Goal: Transaction & Acquisition: Purchase product/service

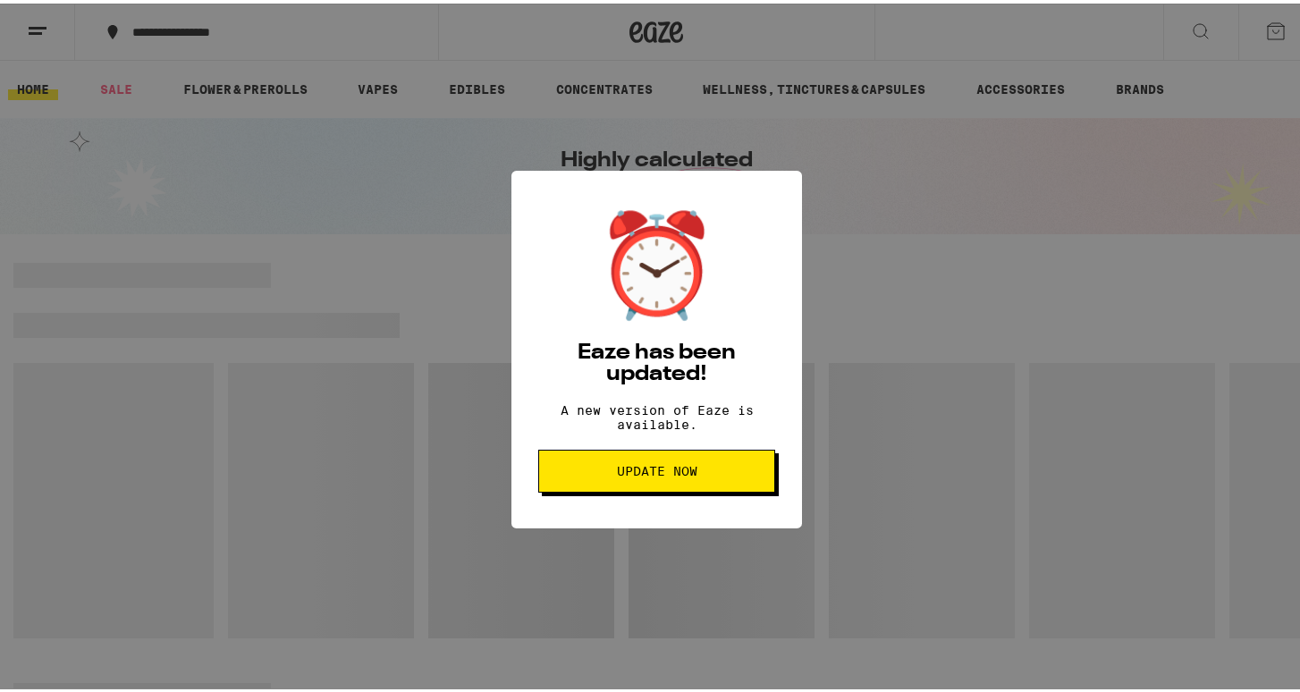
click at [648, 489] on button "Update Now" at bounding box center [656, 467] width 237 height 43
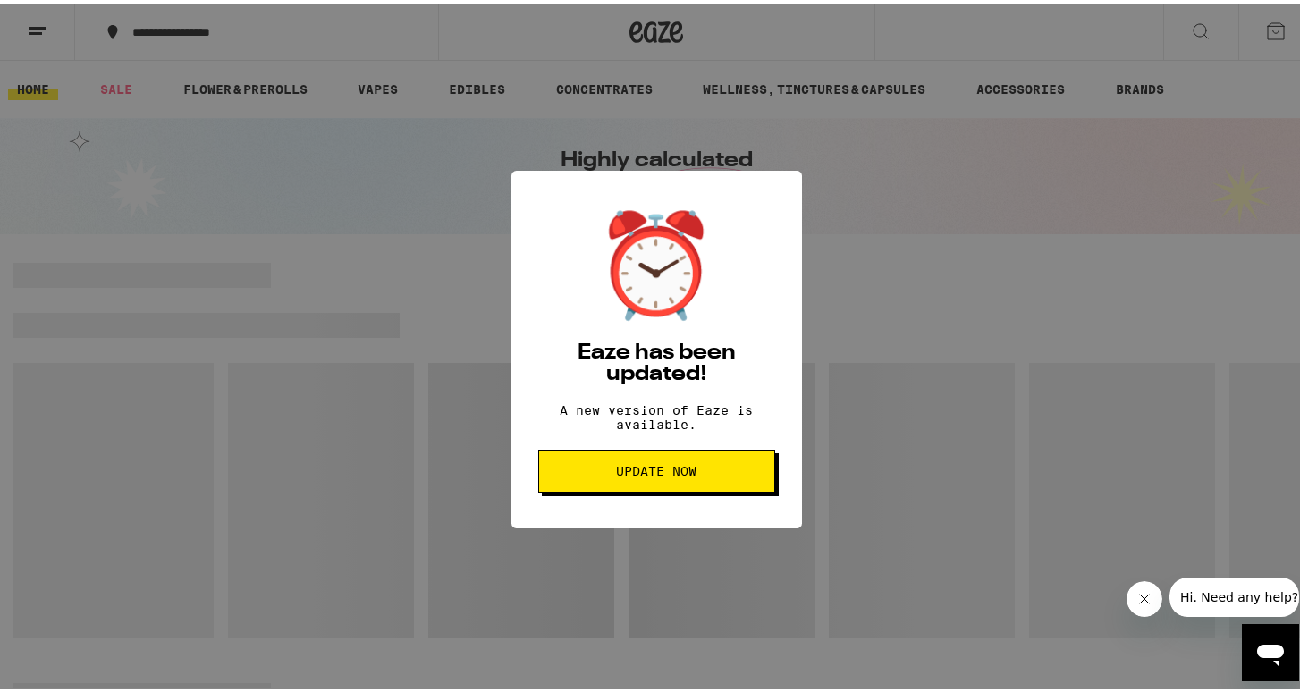
click at [647, 489] on button "Update Now" at bounding box center [656, 467] width 237 height 43
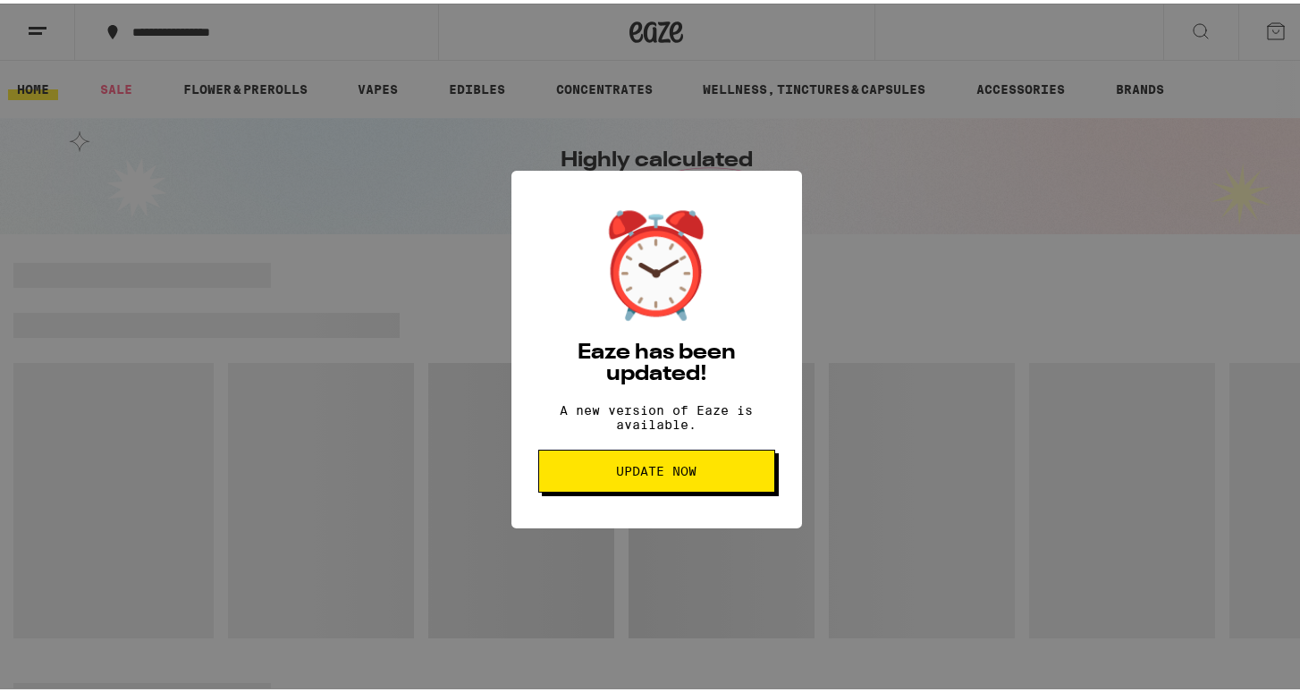
click at [965, 231] on div "⏰ Eaze has been updated! A new version of Eaze is available. Update Now" at bounding box center [656, 346] width 1313 height 692
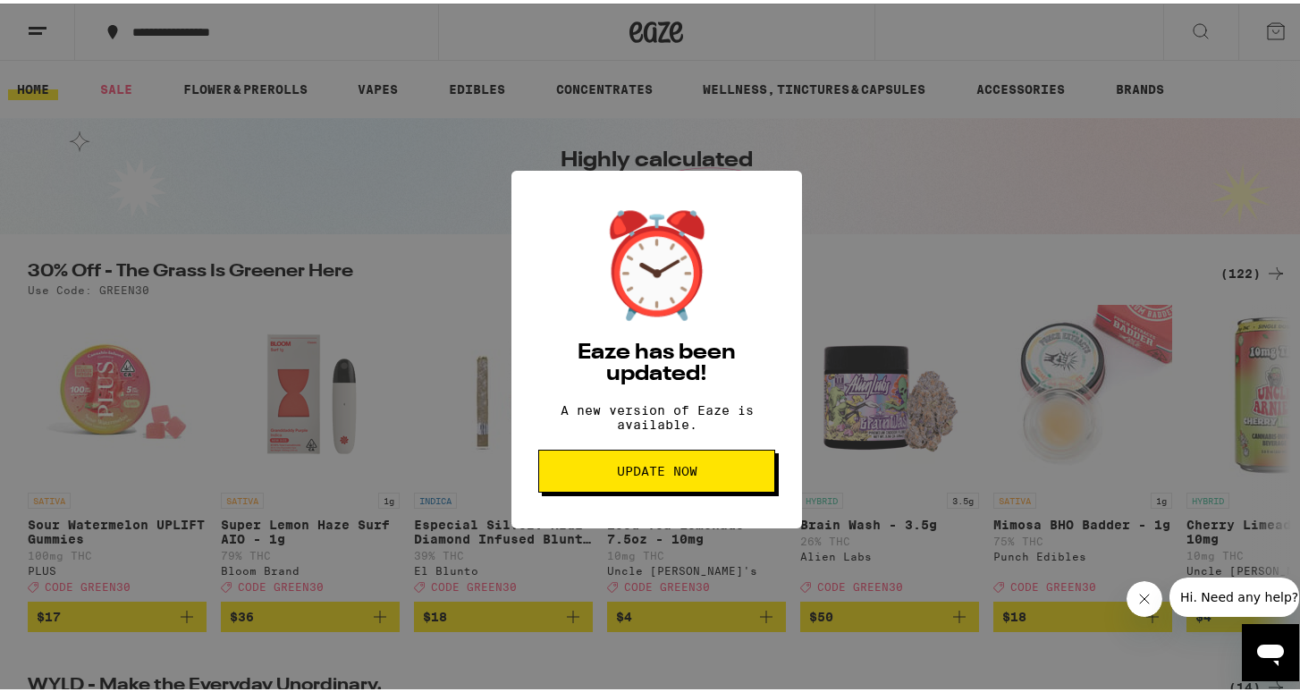
click at [1143, 609] on button "Close message from company" at bounding box center [1144, 598] width 36 height 36
click at [858, 417] on div "⏰ Eaze has been updated! A new version of Eaze is available. Update Now" at bounding box center [656, 346] width 1313 height 692
click at [669, 468] on span "Update Now" at bounding box center [657, 467] width 80 height 13
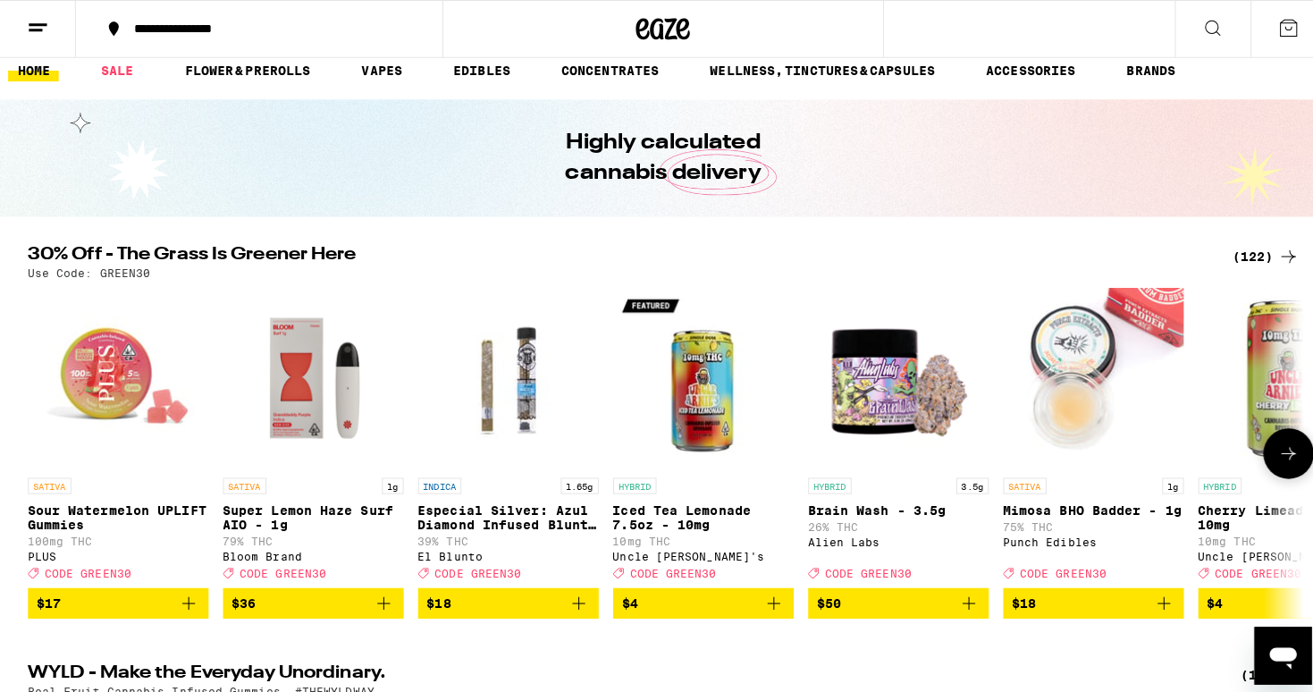
scroll to position [21, 0]
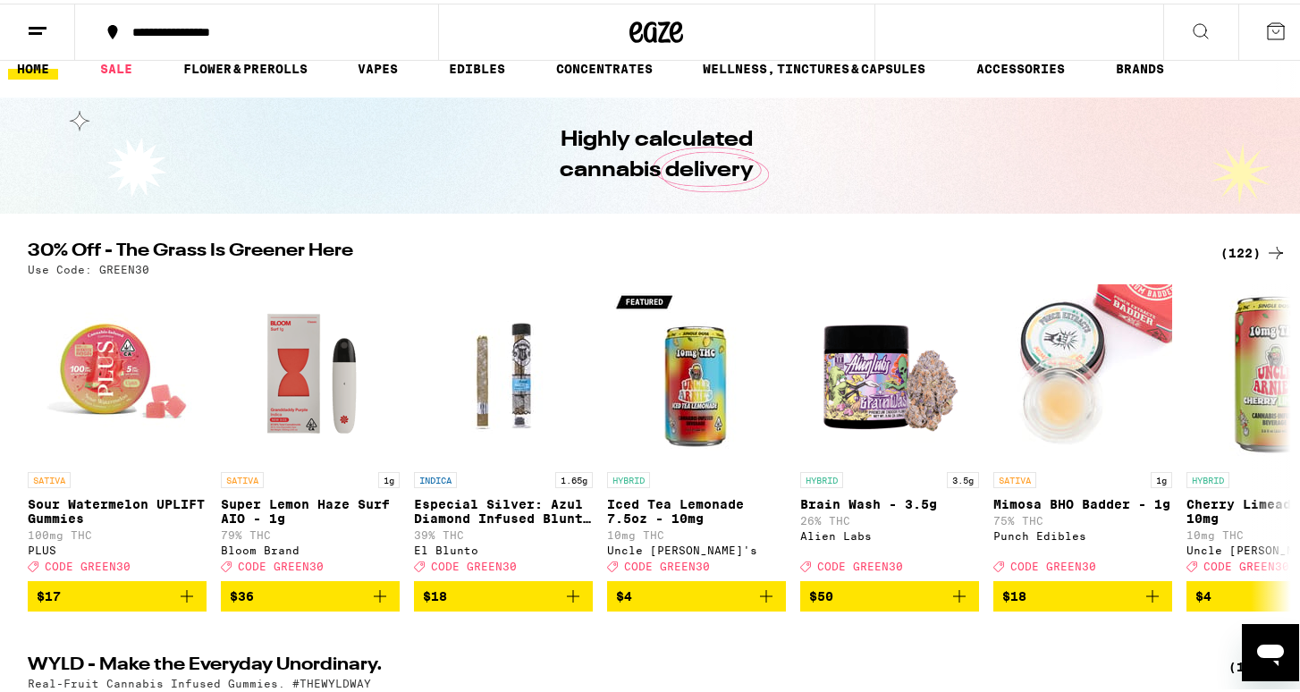
click at [1269, 27] on icon at bounding box center [1275, 27] width 21 height 21
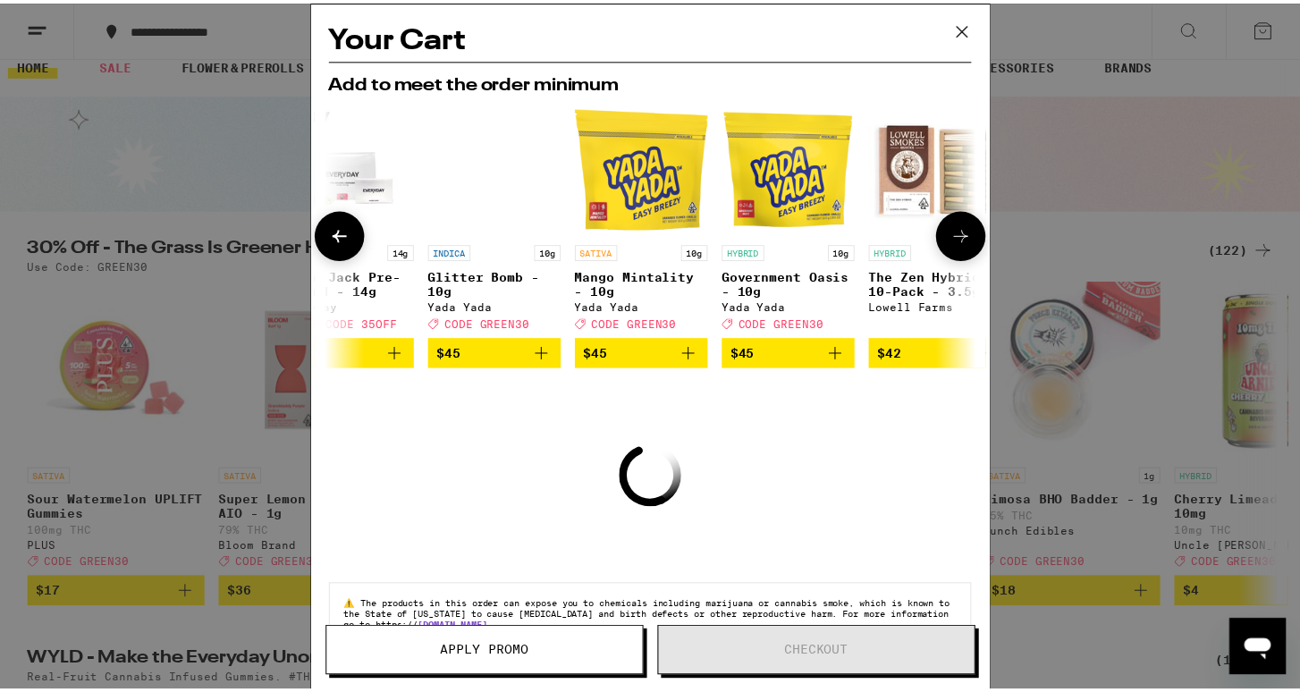
scroll to position [0, 848]
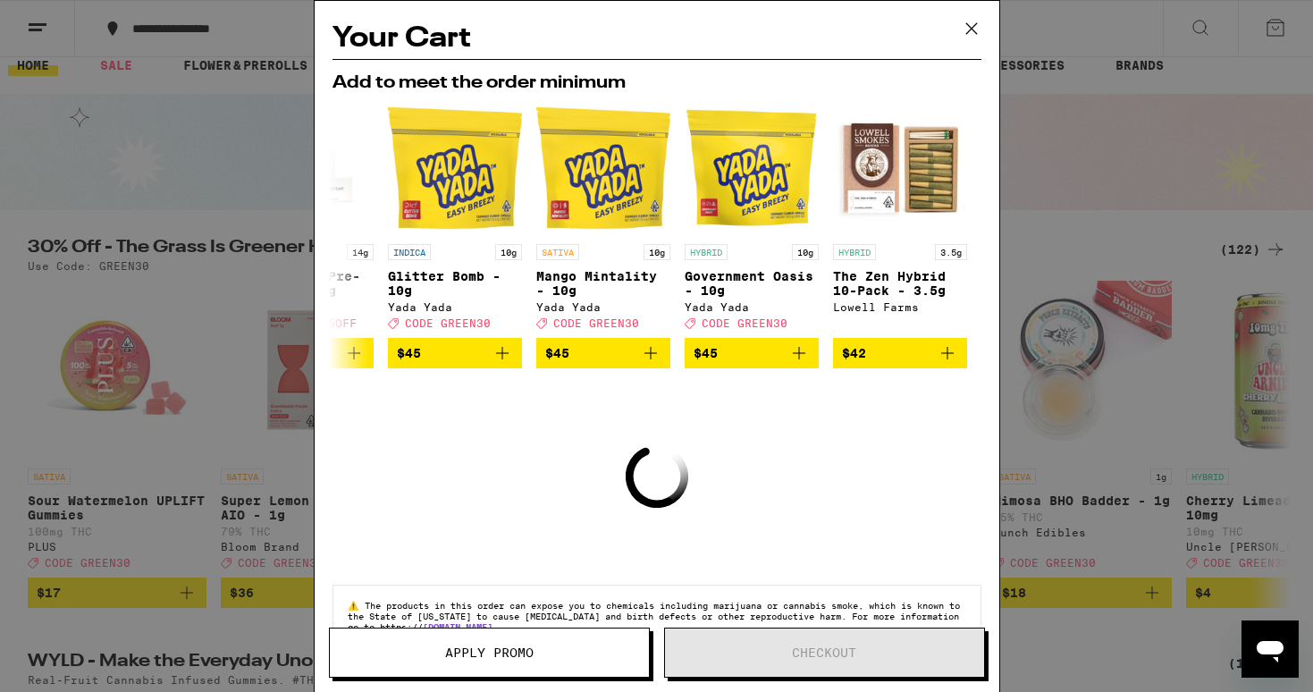
click at [1078, 238] on div "Your Cart Add to meet the order minimum SATIVA 3.5g BK Satellite - 3.5g Alien L…" at bounding box center [656, 346] width 1313 height 692
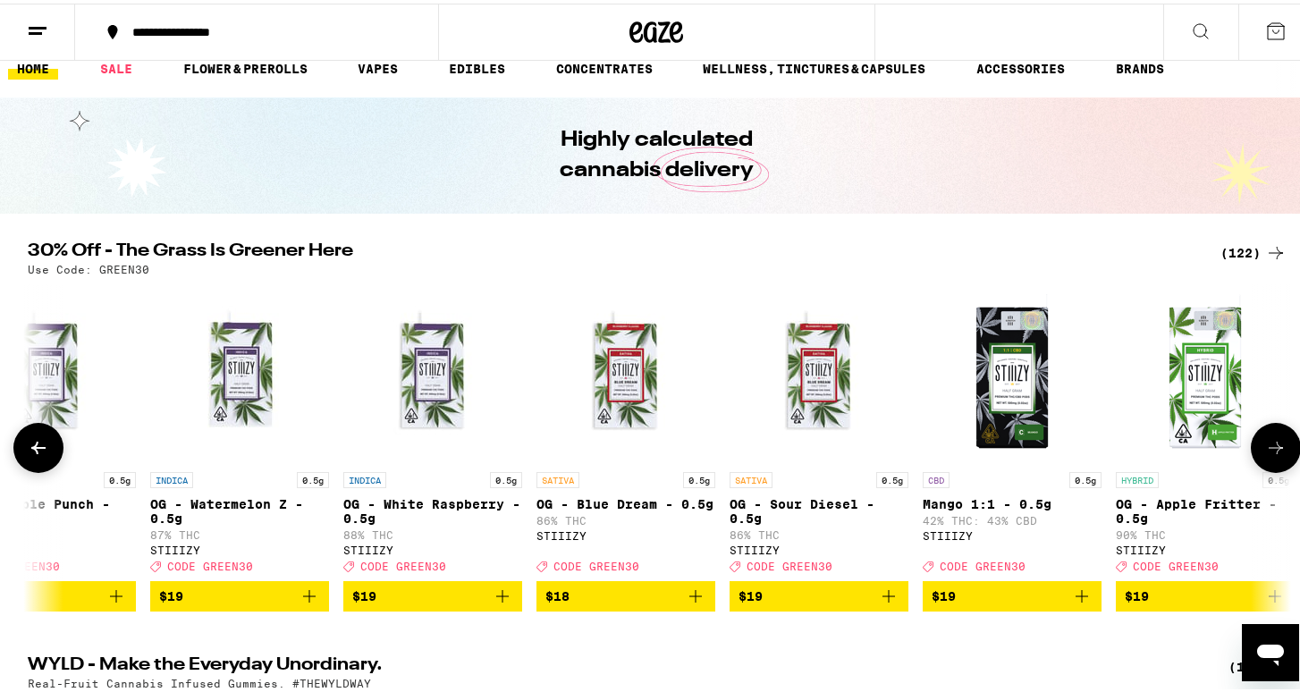
scroll to position [0, 5706]
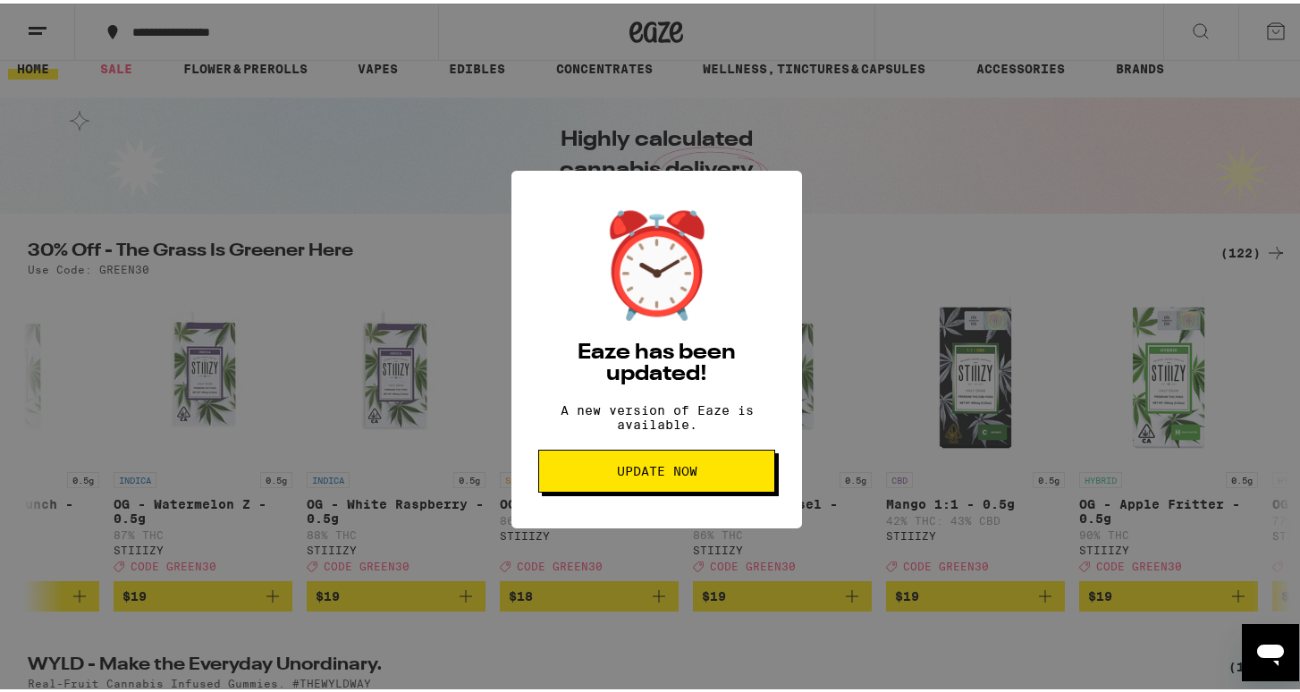
click at [656, 489] on button "Update Now" at bounding box center [656, 467] width 237 height 43
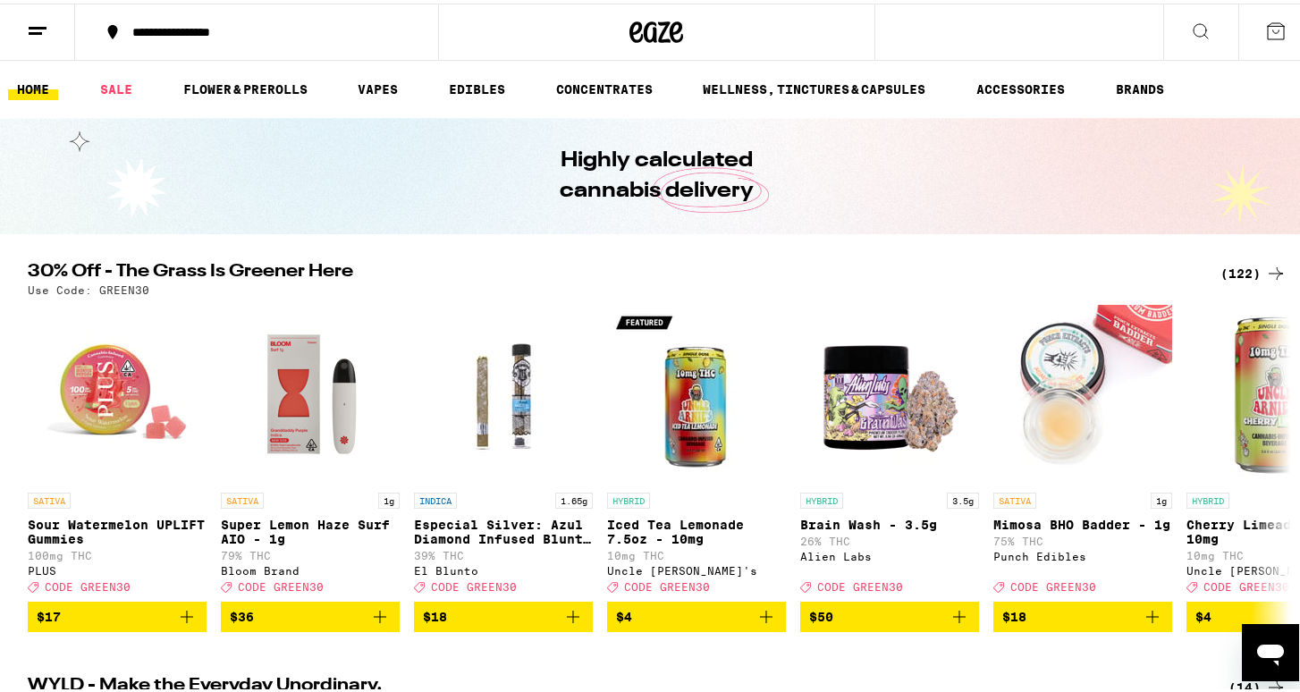
click at [115, 98] on ul "HOME SALE FLOWER & PREROLLS VAPES EDIBLES CONCENTRATES WELLNESS, TINCTURES & CA…" at bounding box center [656, 85] width 1313 height 57
click at [301, 85] on link "FLOWER & PREROLLS" at bounding box center [245, 85] width 142 height 21
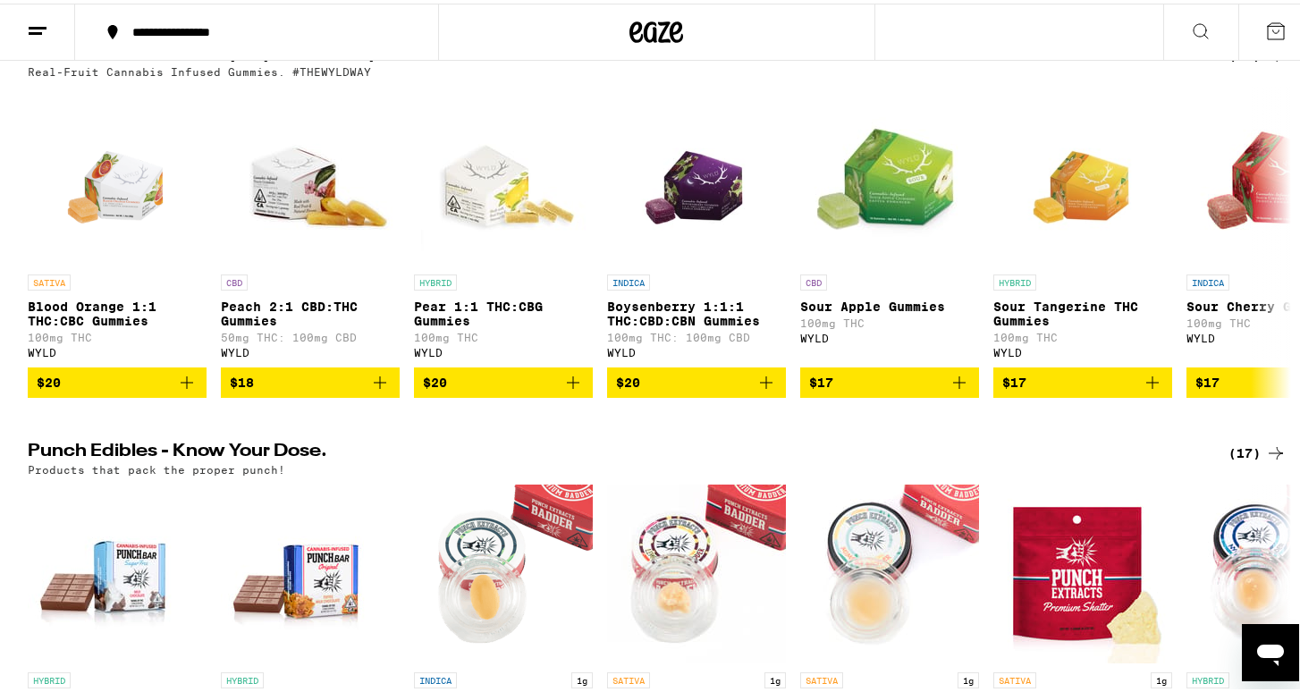
scroll to position [673, 0]
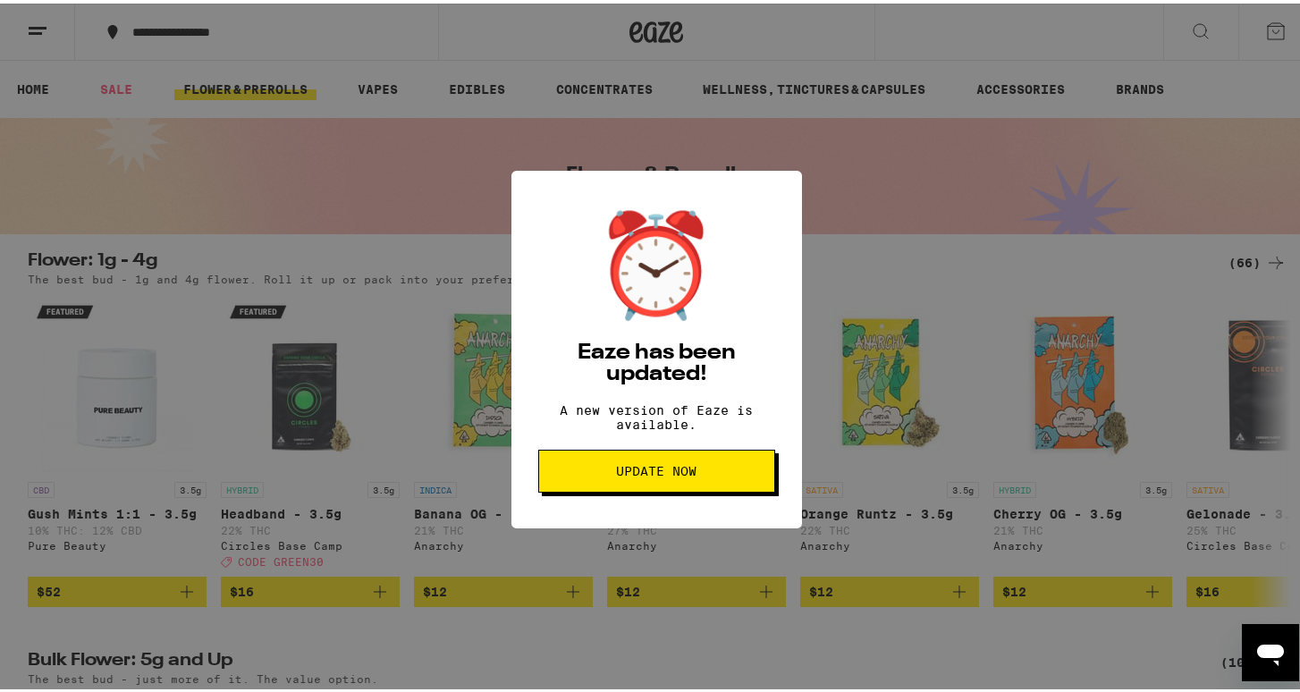
click at [632, 486] on button "Update Now" at bounding box center [656, 467] width 237 height 43
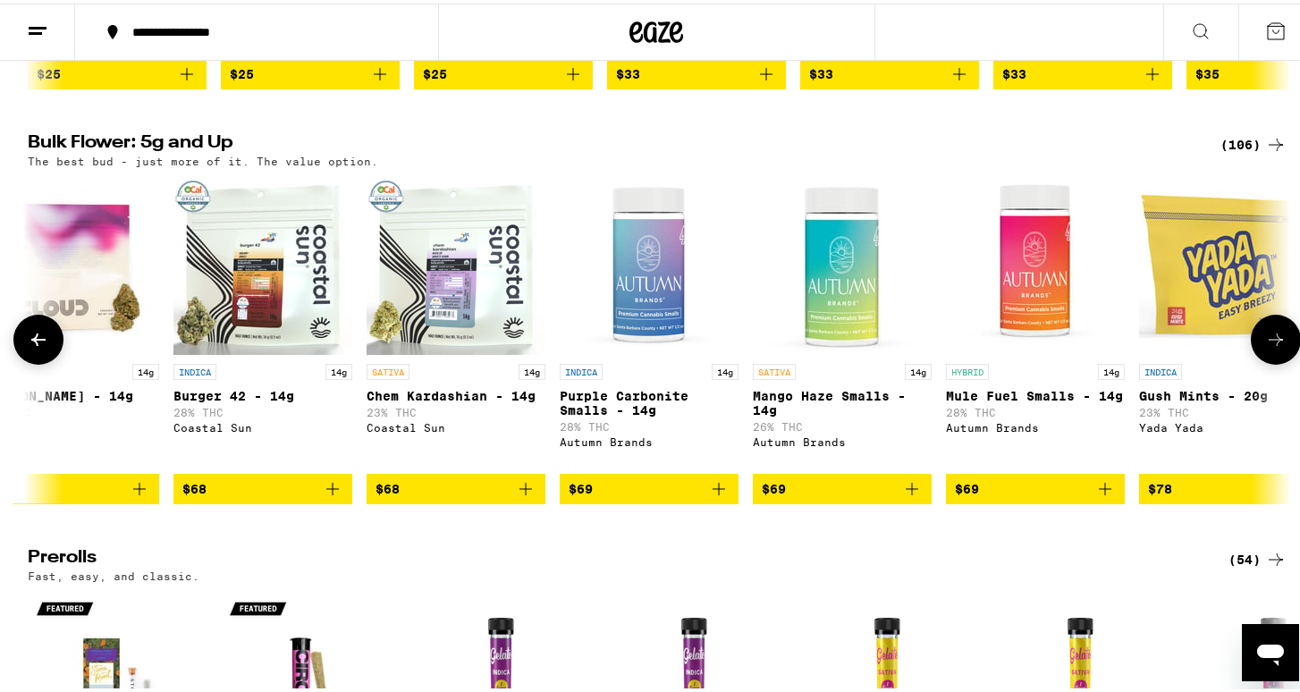
scroll to position [0, 11270]
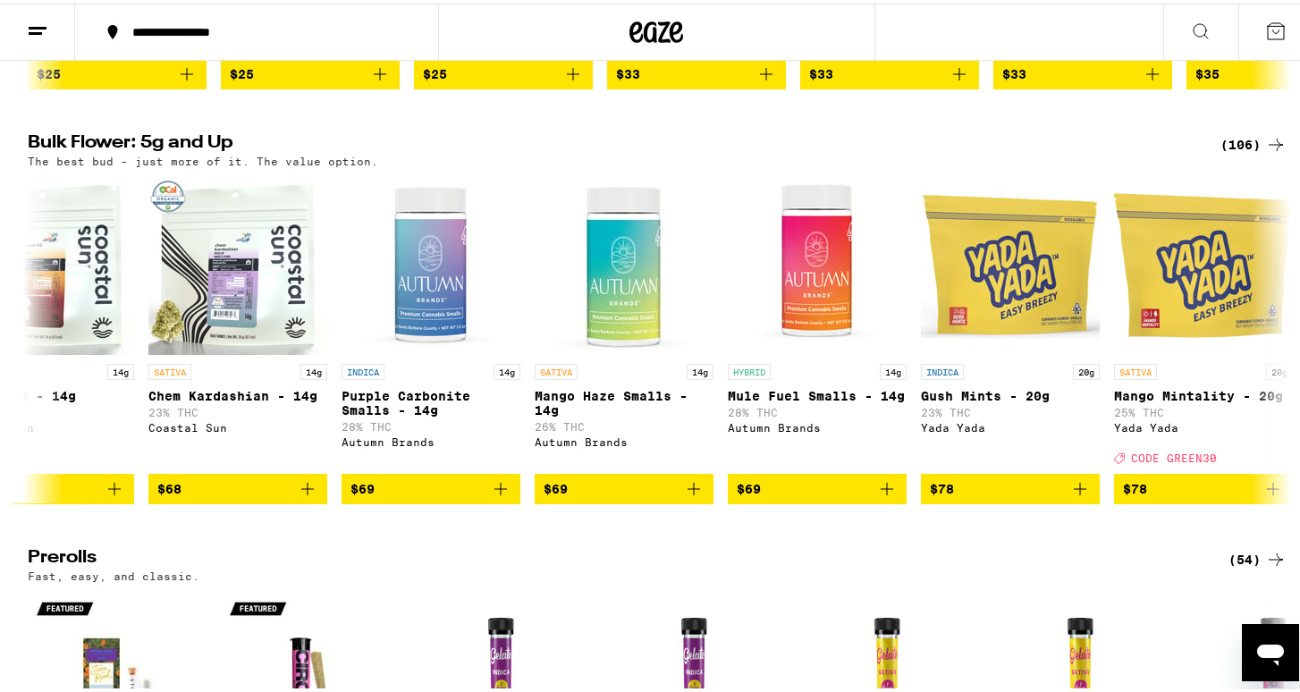
click at [1245, 147] on div "(106)" at bounding box center [1253, 140] width 66 height 21
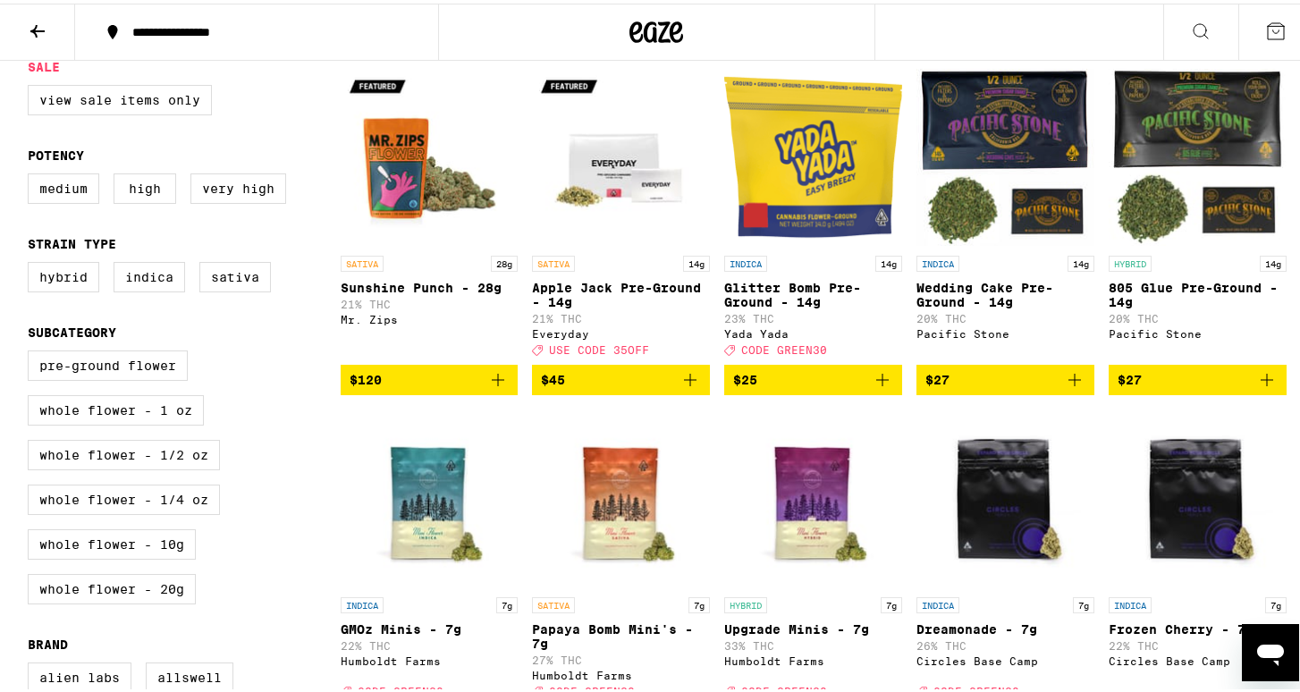
scroll to position [168, 0]
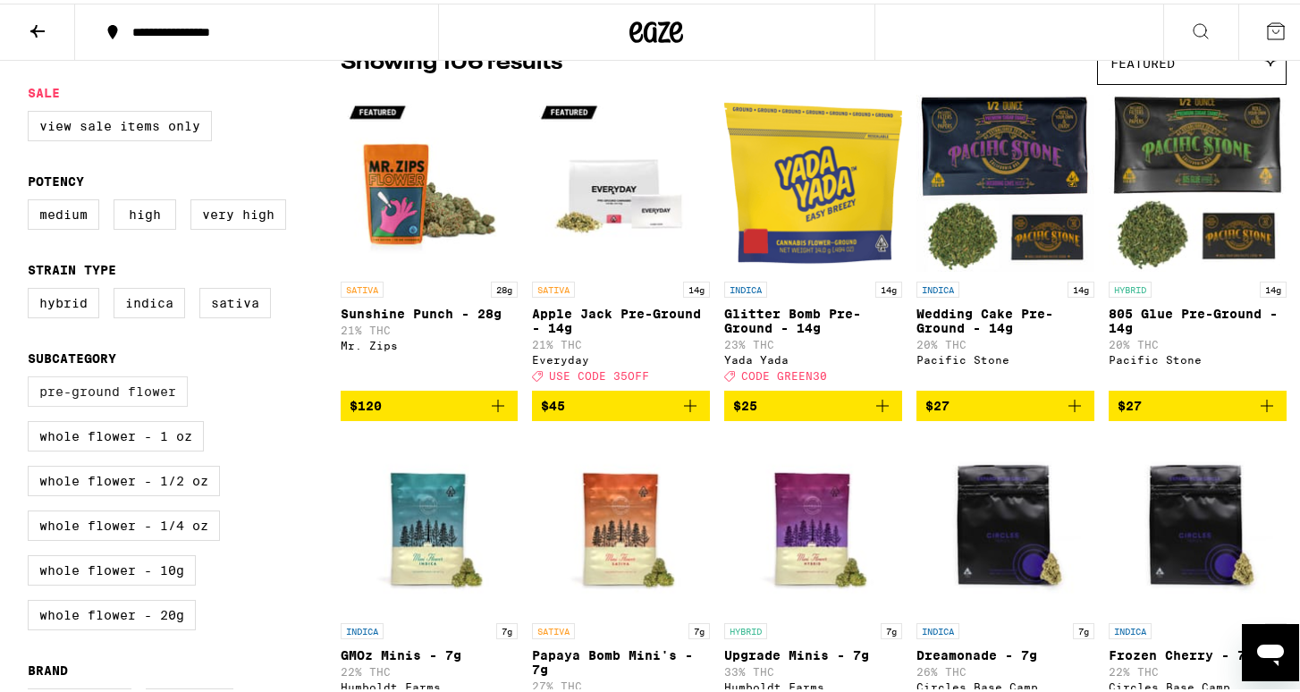
click at [154, 403] on label "Pre-ground Flower" at bounding box center [108, 388] width 160 height 30
click at [32, 376] on input "Pre-ground Flower" at bounding box center [31, 375] width 1 height 1
checkbox input "true"
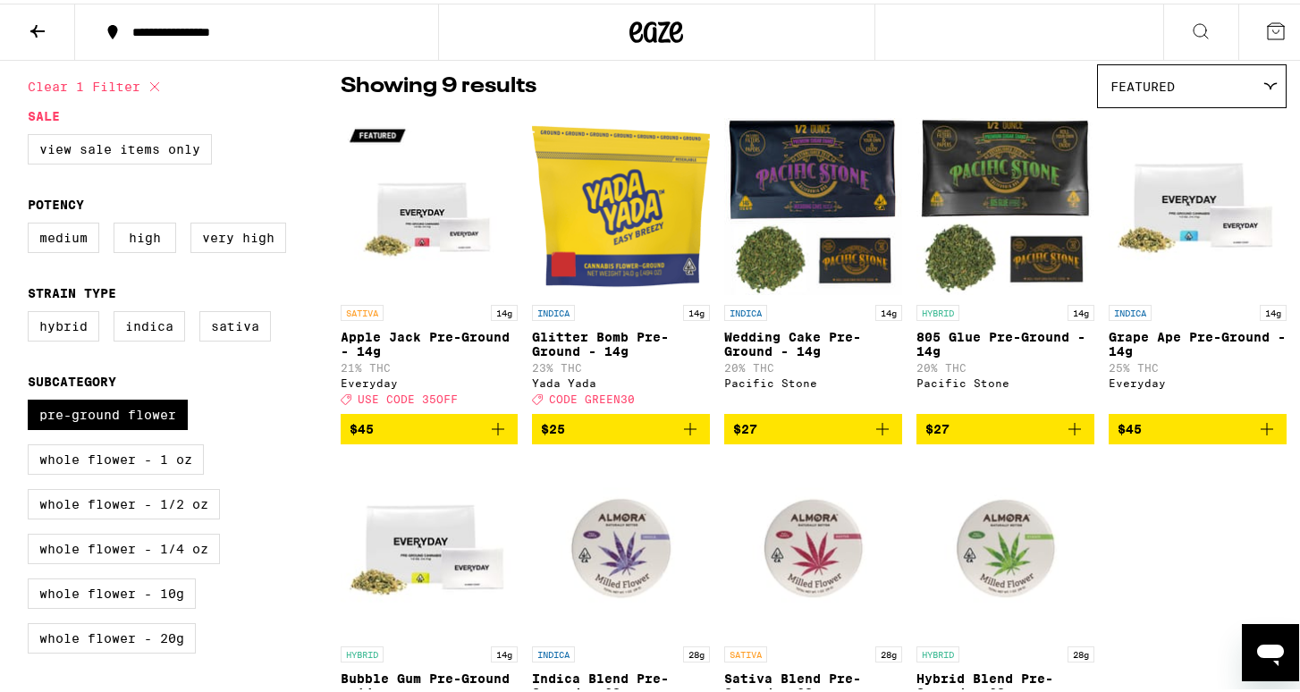
scroll to position [130, 0]
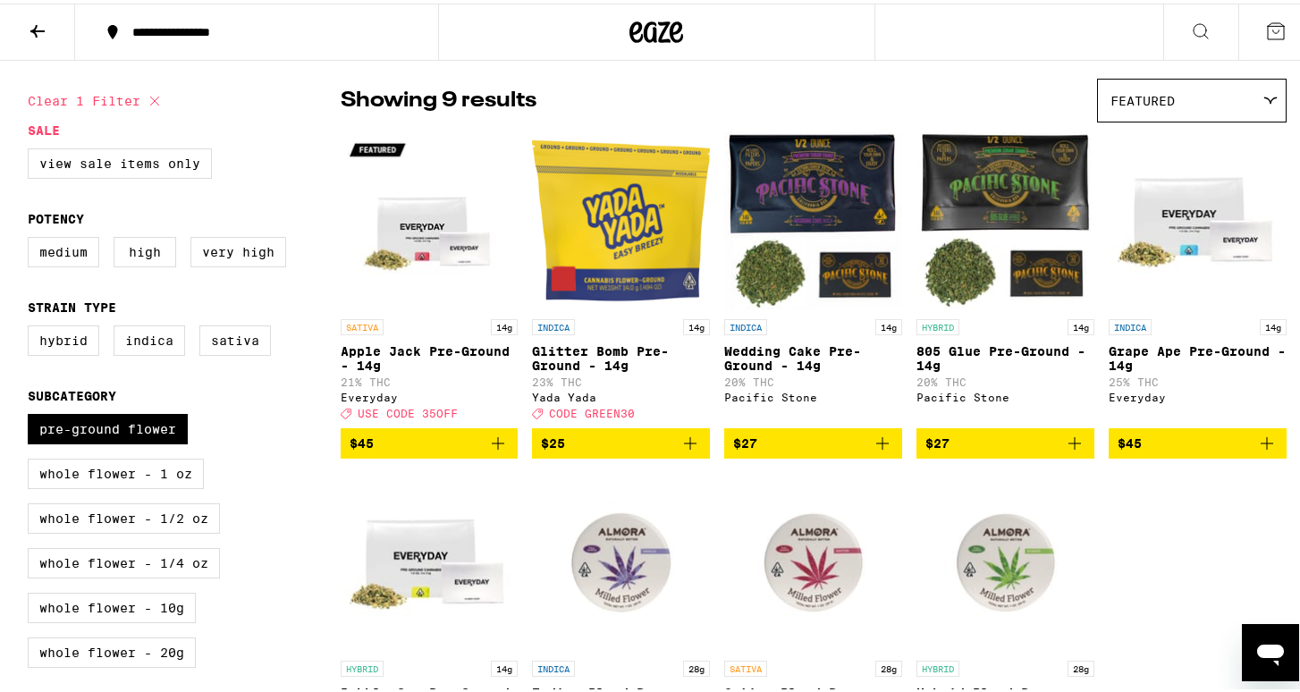
click at [1064, 450] on icon "Add to bag" at bounding box center [1074, 439] width 21 height 21
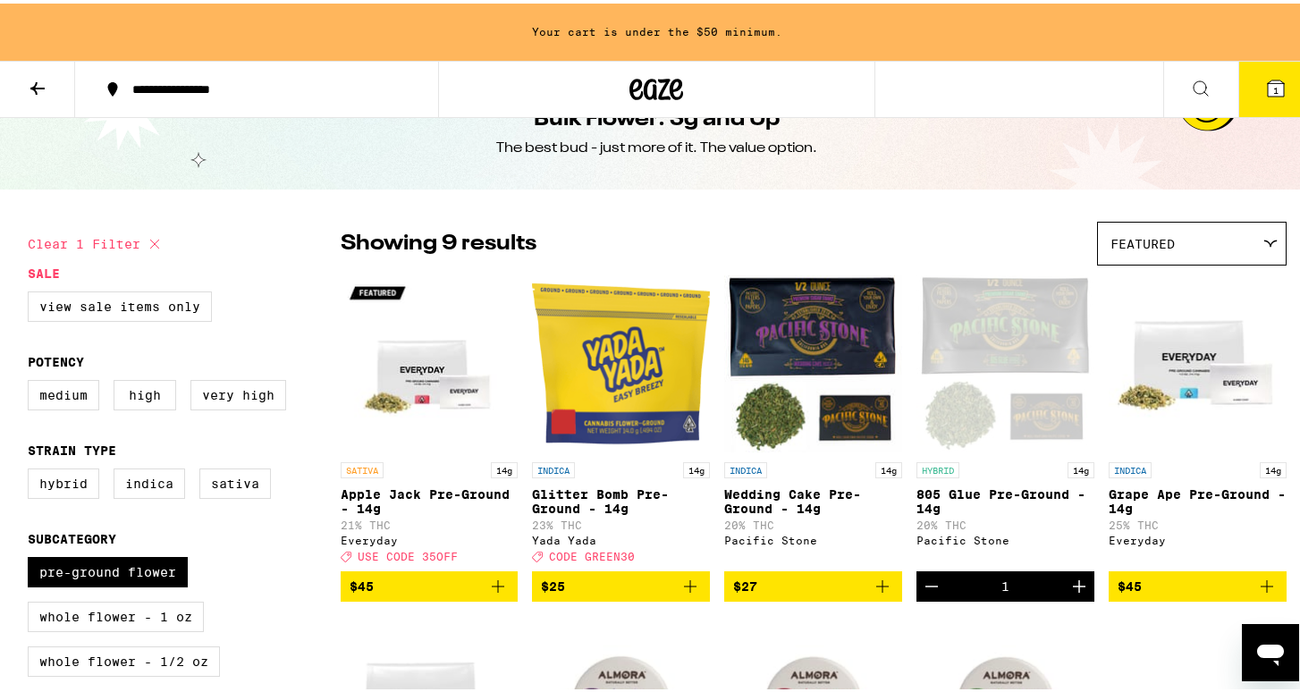
scroll to position [0, 0]
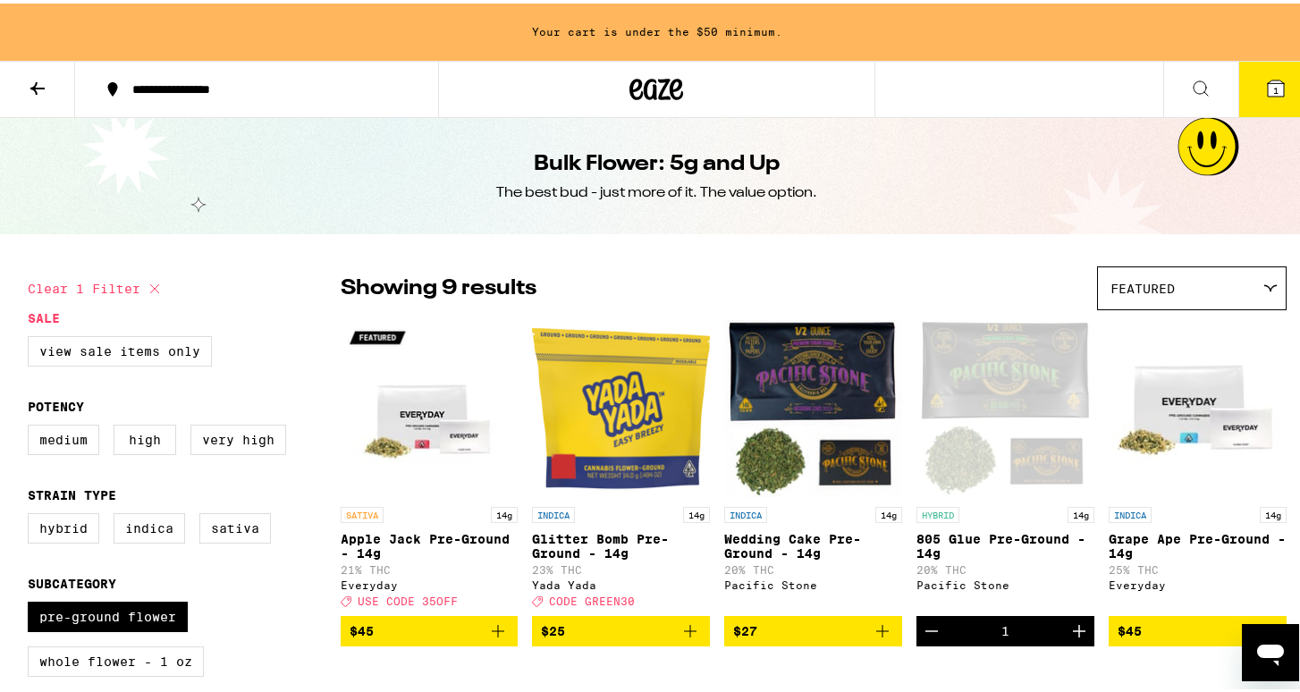
click at [30, 81] on icon at bounding box center [37, 84] width 21 height 21
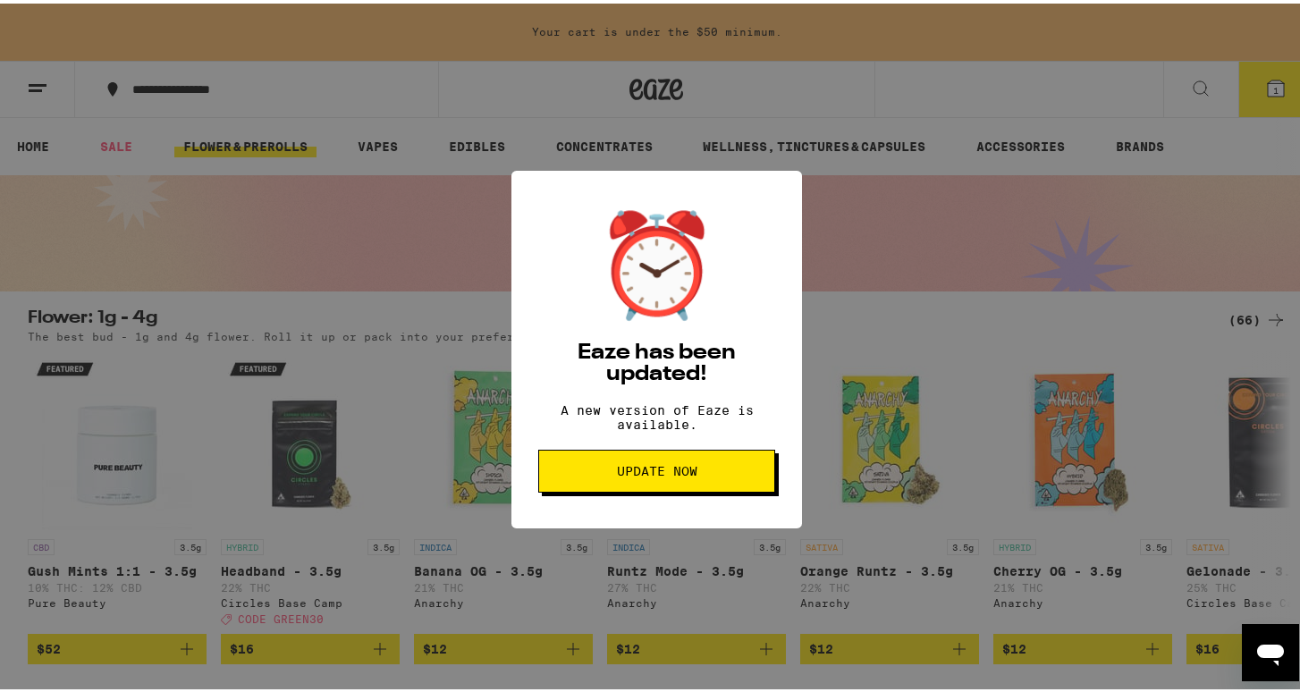
click at [622, 473] on span "Update Now" at bounding box center [657, 467] width 80 height 13
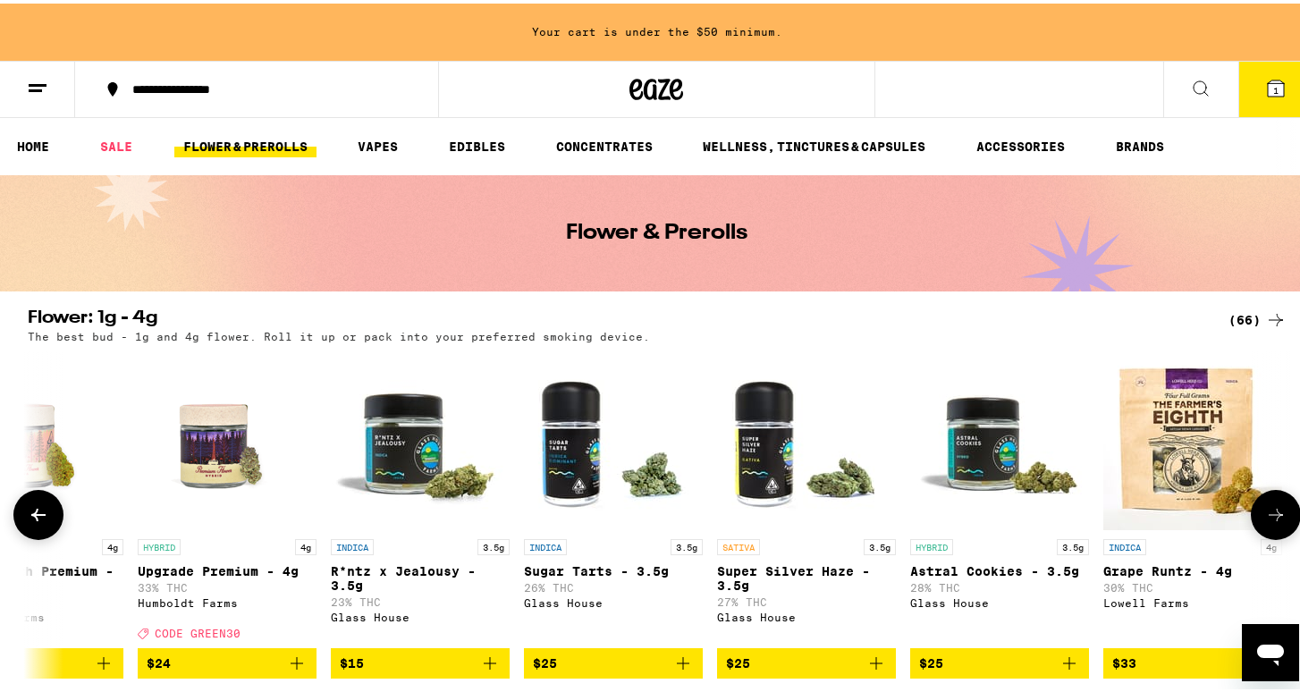
scroll to position [0, 2405]
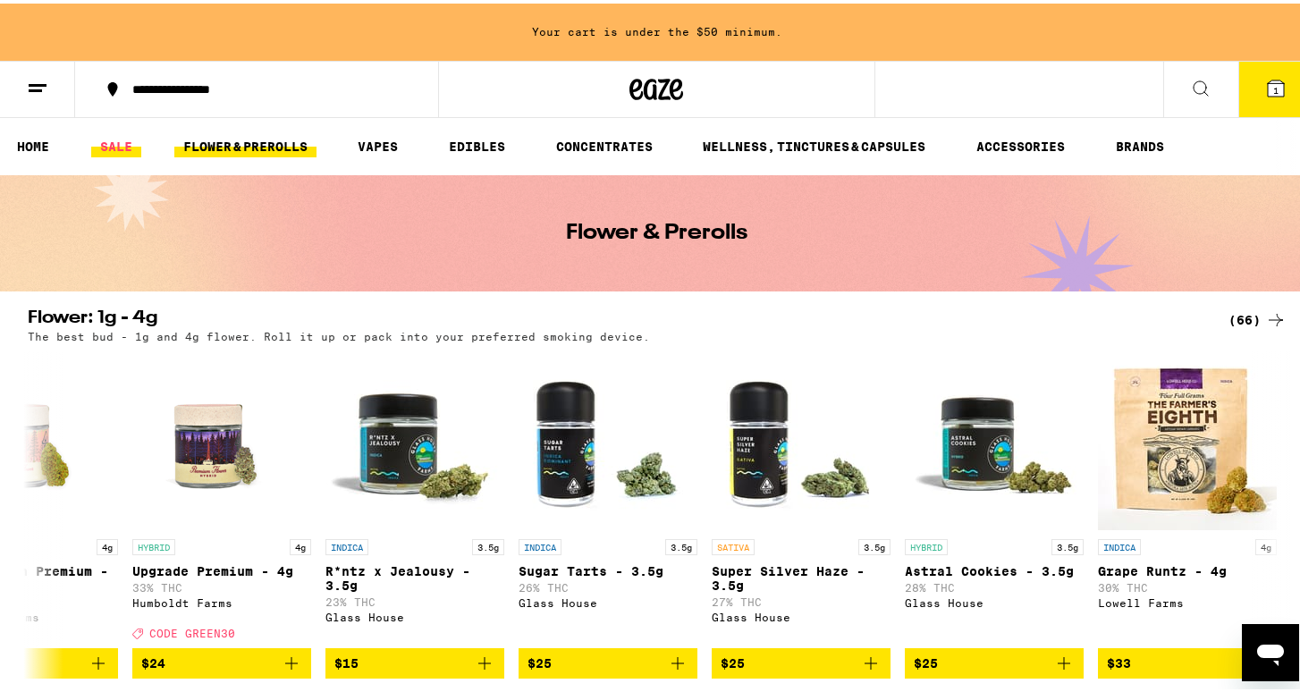
click at [114, 154] on link "SALE" at bounding box center [116, 142] width 50 height 21
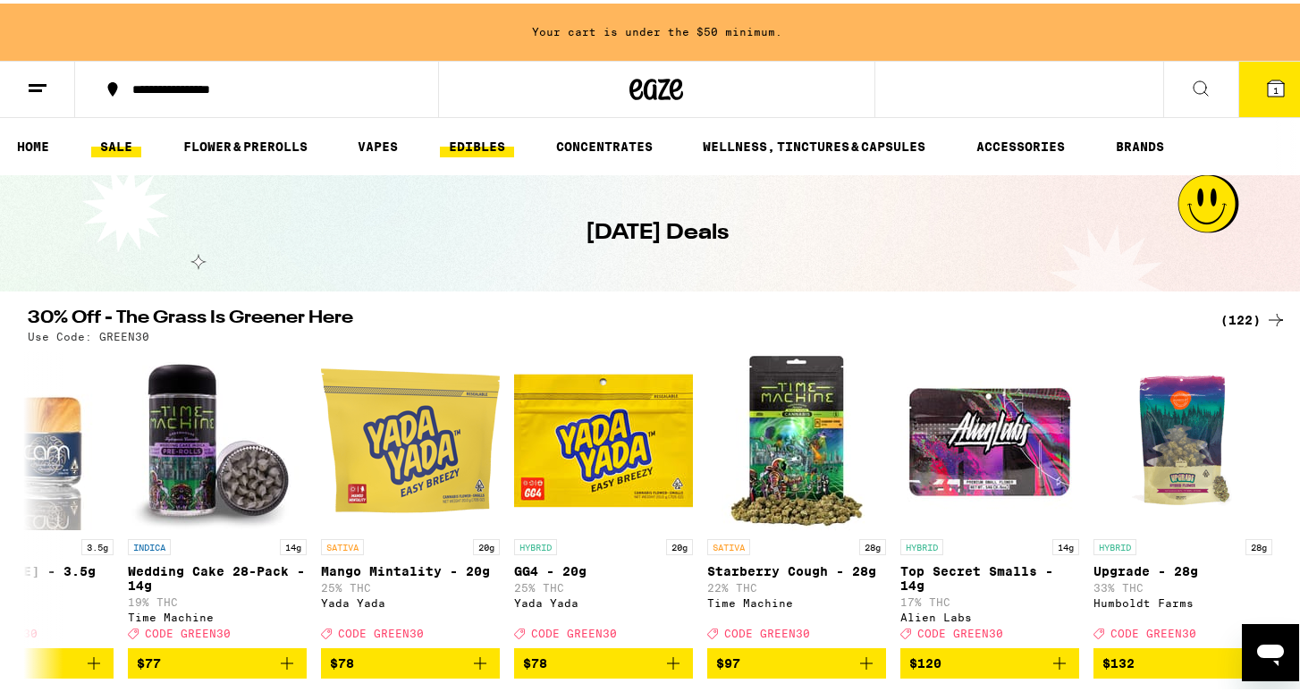
click at [466, 147] on link "EDIBLES" at bounding box center [477, 142] width 74 height 21
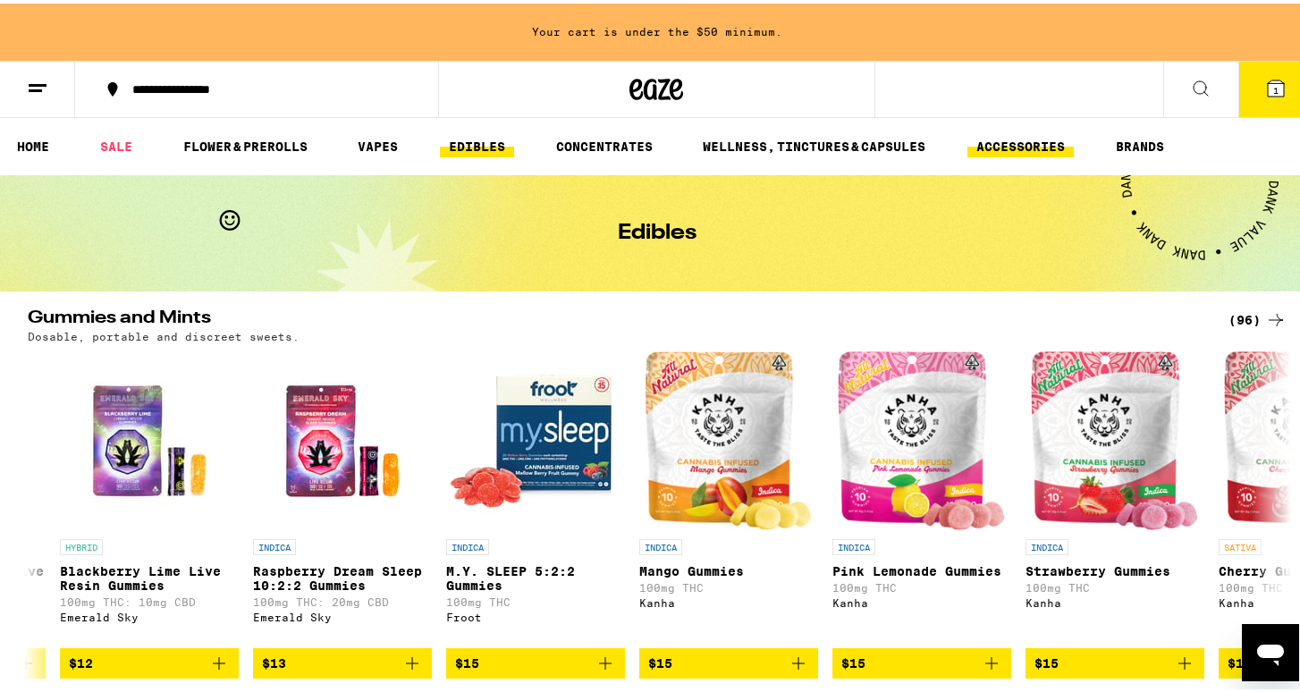
click at [993, 150] on link "ACCESSORIES" at bounding box center [1020, 142] width 106 height 21
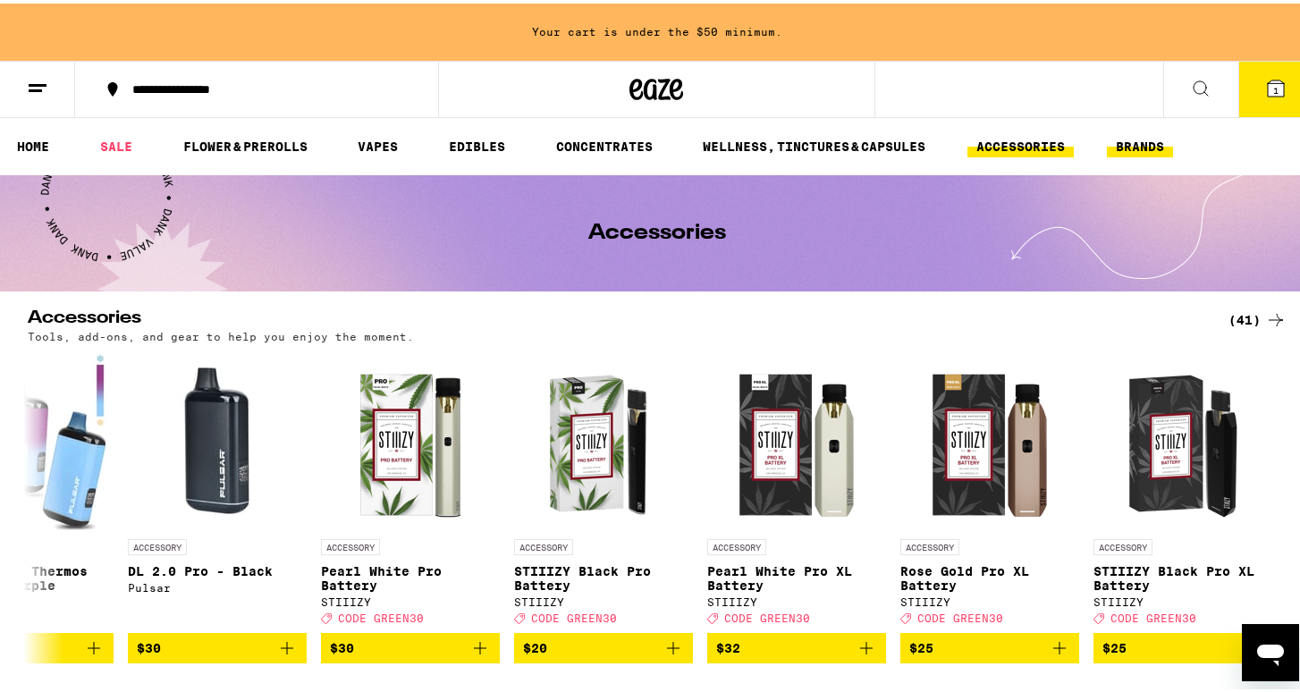
click at [1135, 132] on link "BRANDS" at bounding box center [1140, 142] width 66 height 21
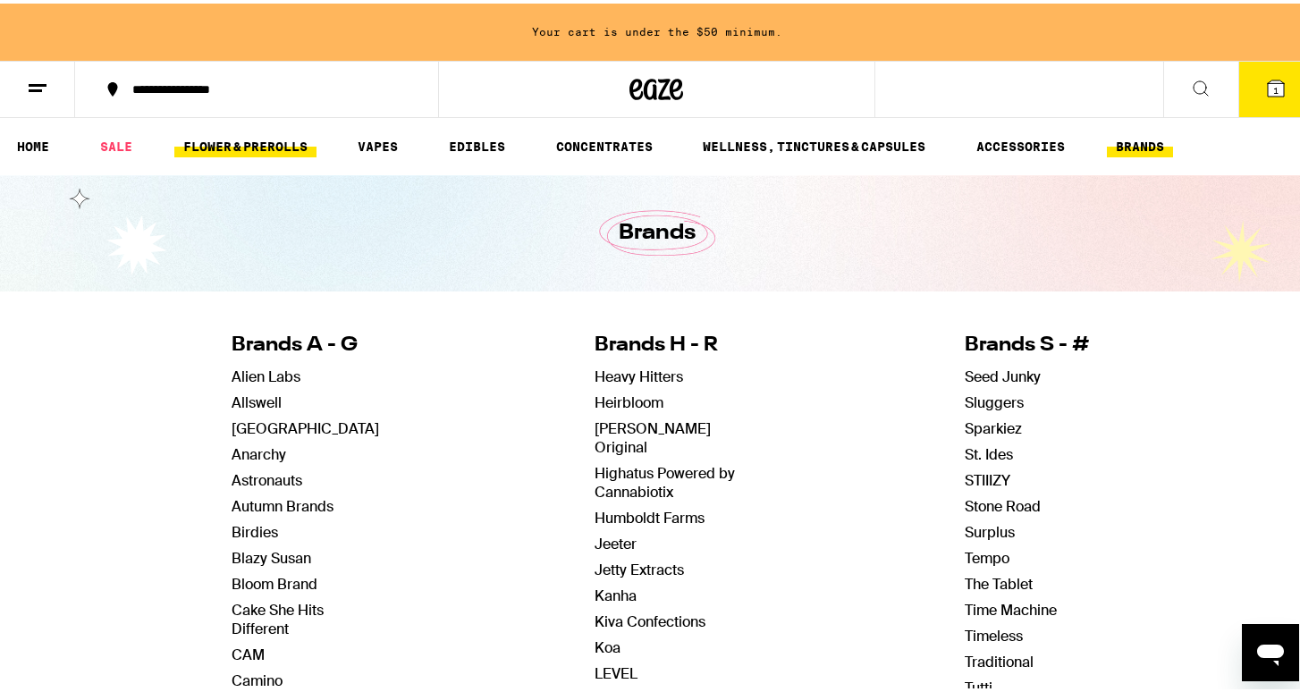
click at [252, 139] on link "FLOWER & PREROLLS" at bounding box center [245, 142] width 142 height 21
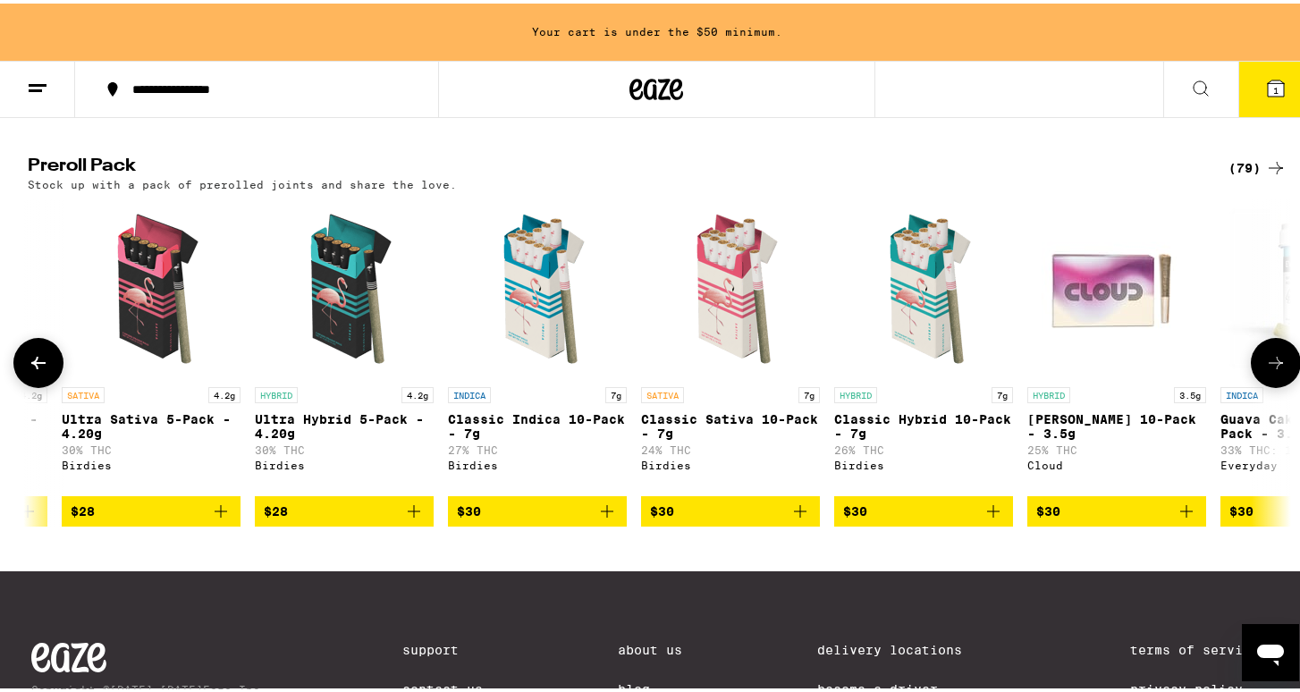
scroll to position [0, 1898]
click at [981, 518] on icon "Add to bag" at bounding box center [991, 507] width 21 height 21
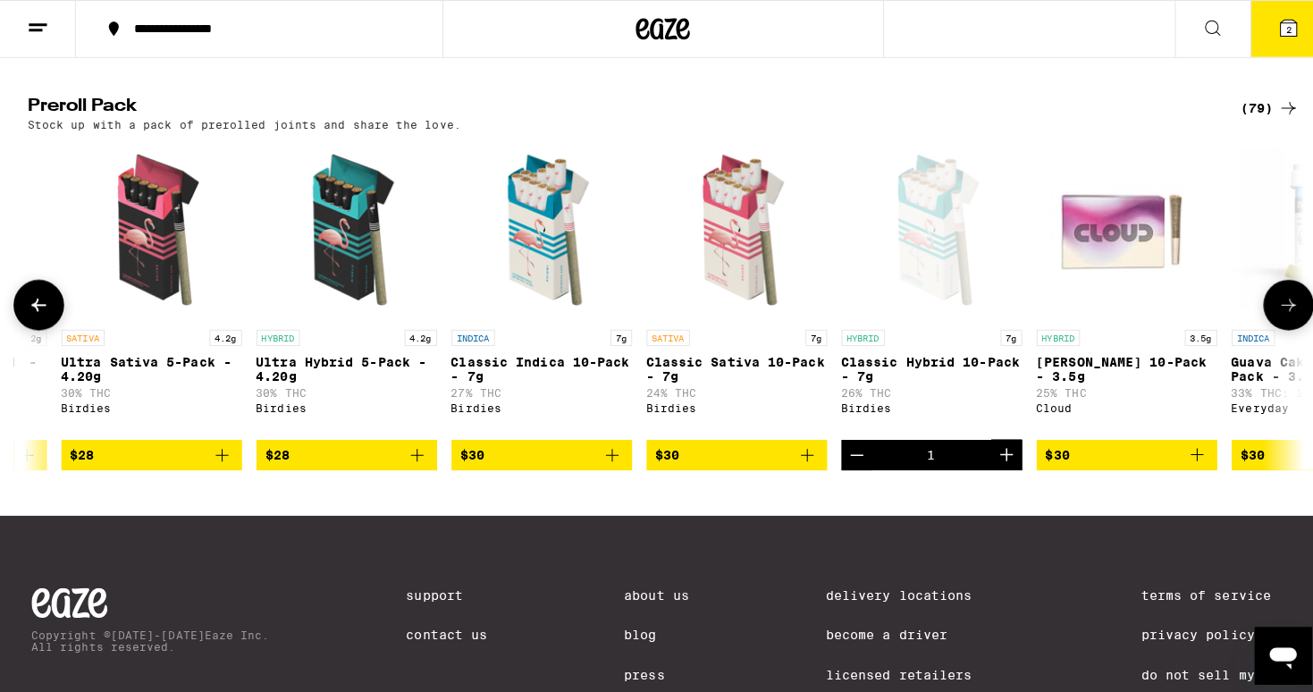
scroll to position [1309, 0]
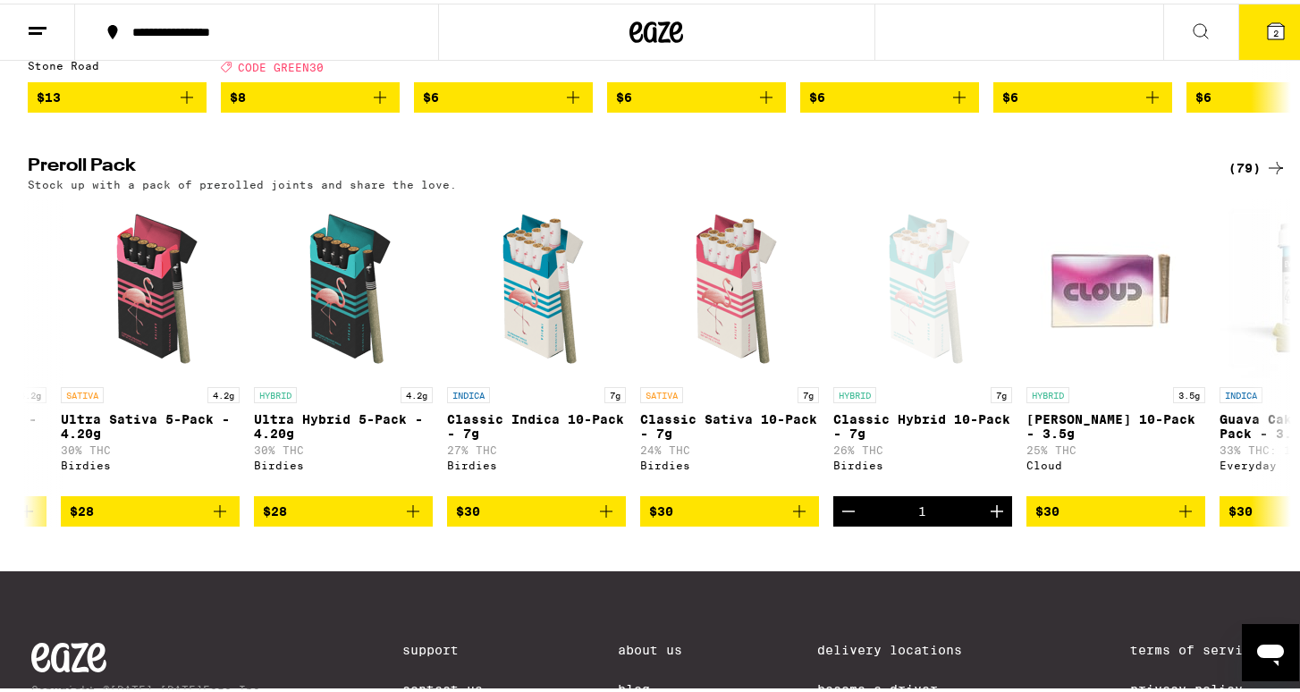
click at [1274, 21] on button "2" at bounding box center [1275, 28] width 75 height 55
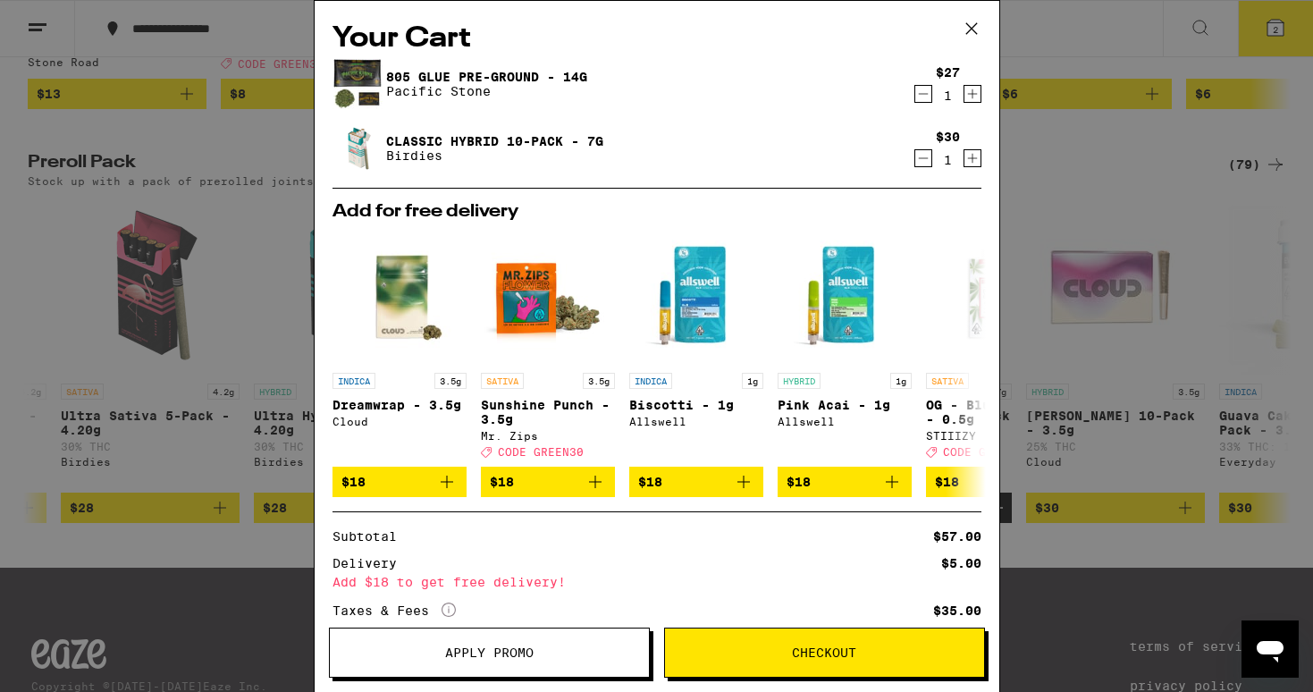
click at [1069, 321] on div "Your Cart 805 Glue Pre-Ground - 14g Pacific Stone $27 1 Classic Hybrid 10-Pack …" at bounding box center [656, 346] width 1313 height 692
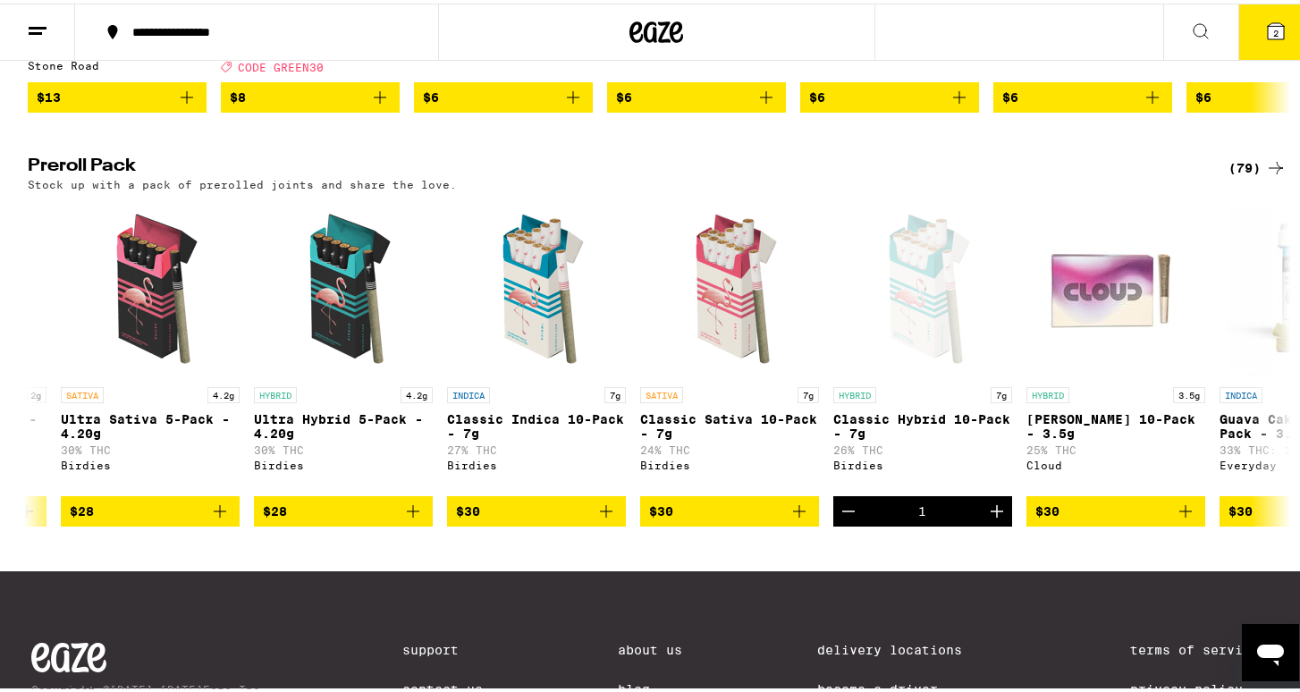
click at [1271, 21] on icon at bounding box center [1275, 27] width 21 height 21
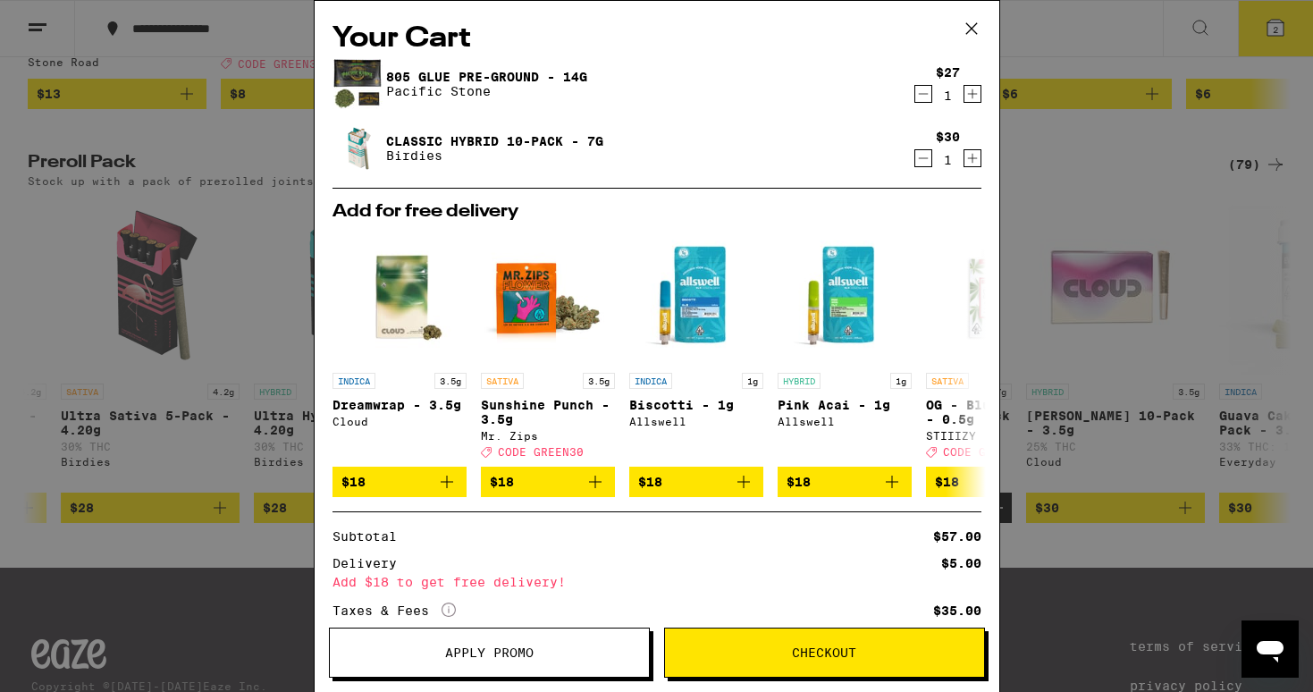
click at [1130, 410] on div "Your Cart 805 Glue Pre-Ground - 14g Pacific Stone $27 1 Classic Hybrid 10-Pack …" at bounding box center [656, 346] width 1313 height 692
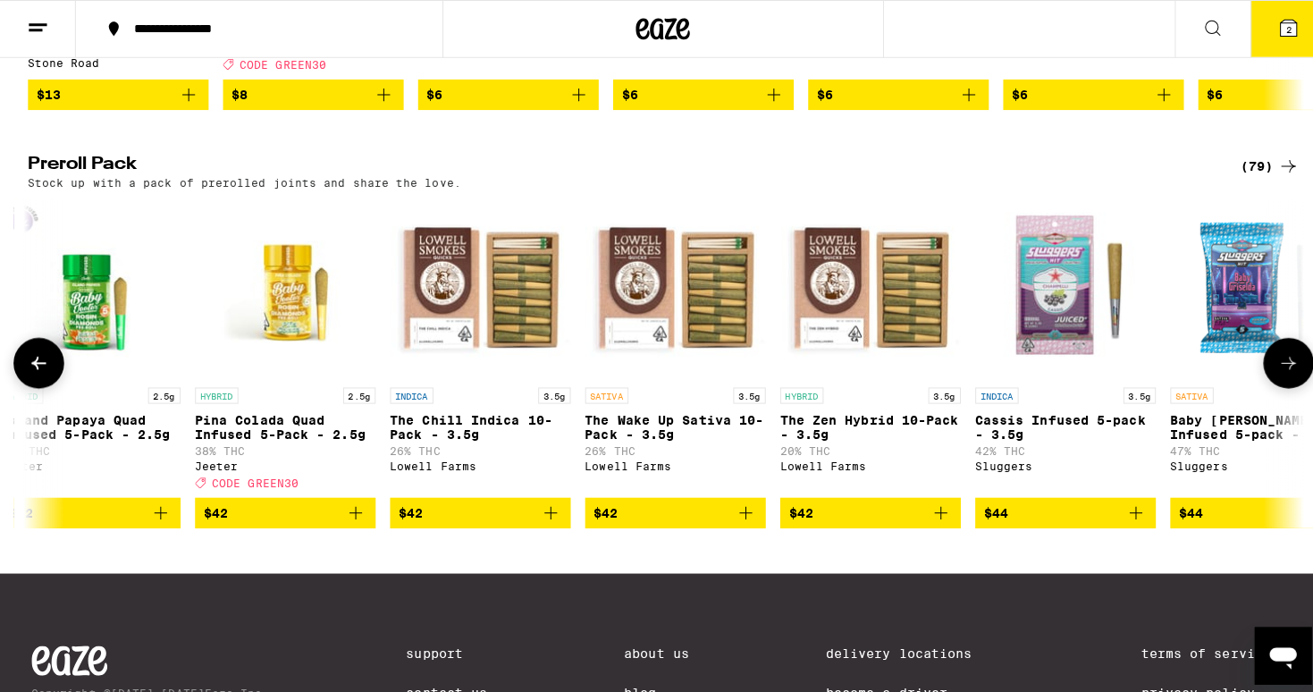
scroll to position [0, 11954]
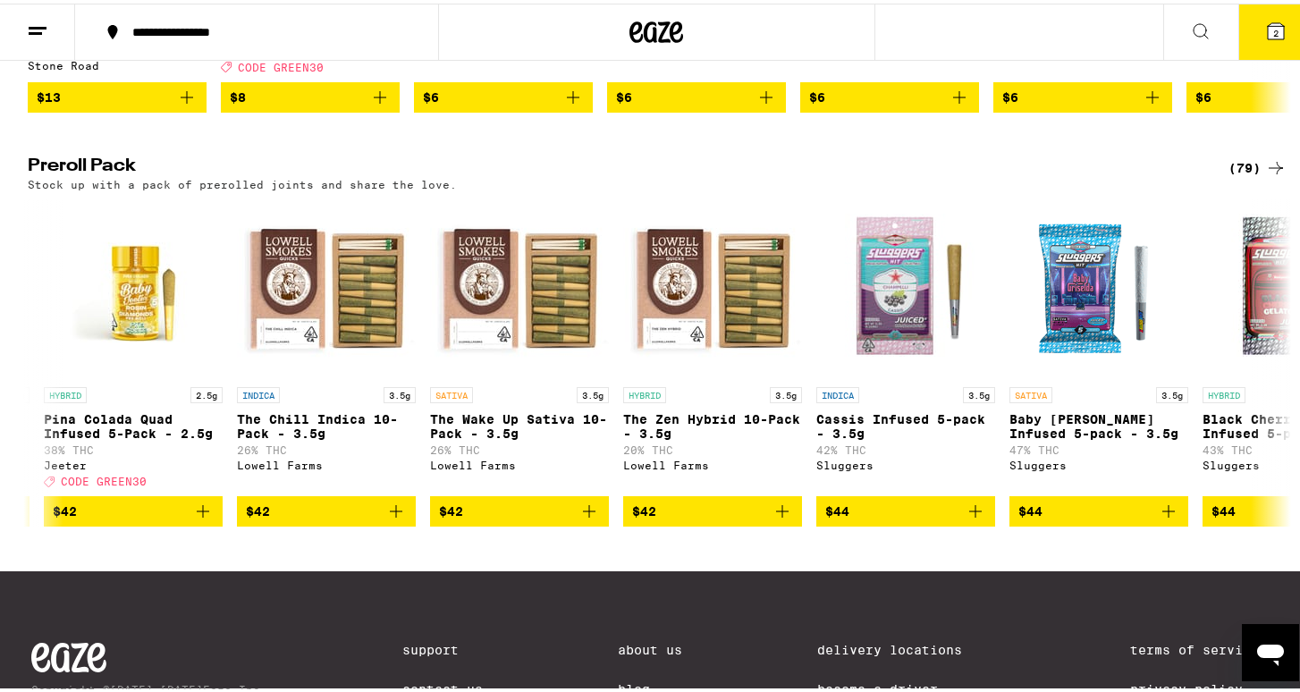
click at [1273, 26] on span "2" at bounding box center [1275, 29] width 5 height 11
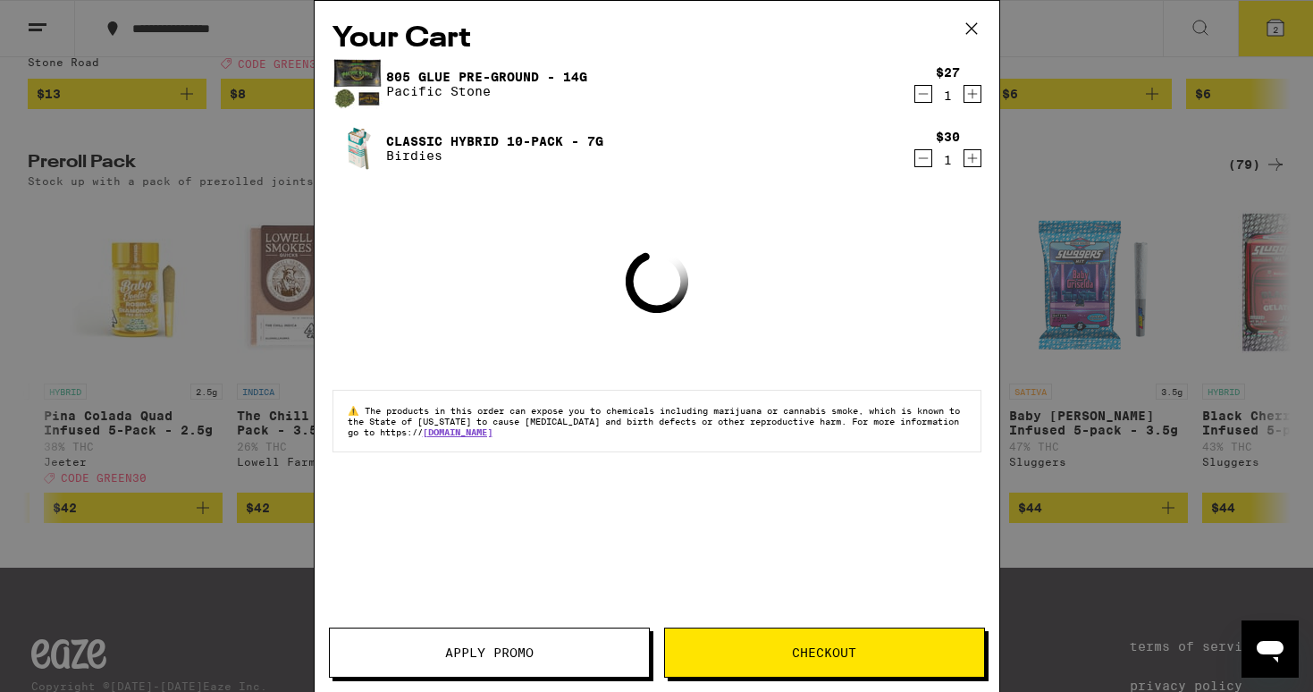
click at [812, 623] on div "Your Cart 805 Glue Pre-Ground - 14g Pacific Stone $27 1 Classic Hybrid 10-Pack …" at bounding box center [657, 319] width 685 height 637
click at [812, 628] on button "Checkout" at bounding box center [824, 652] width 321 height 50
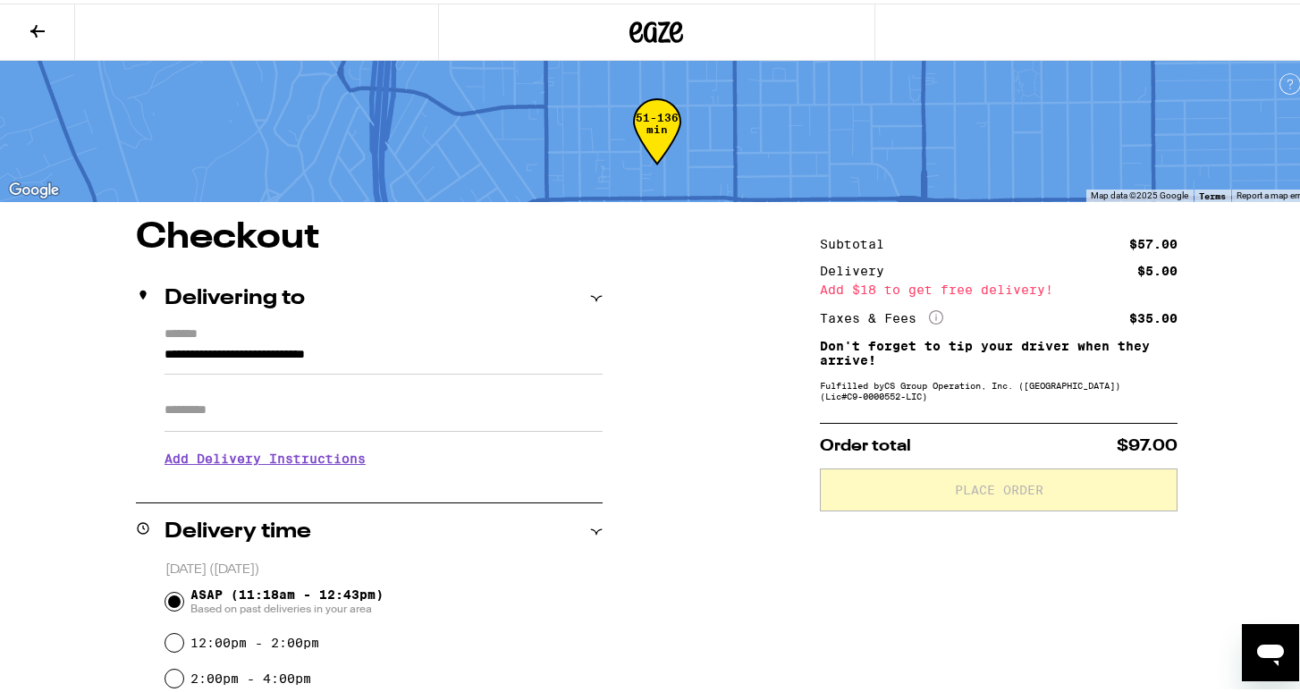
scroll to position [98, 0]
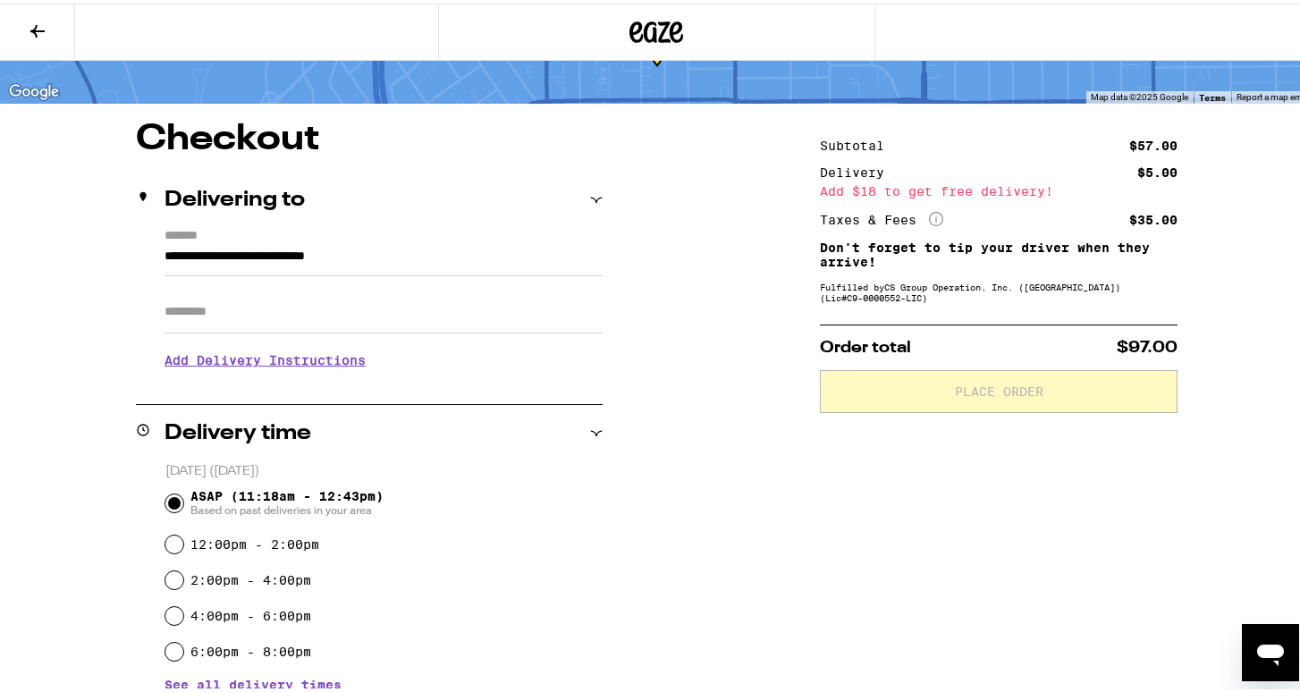
click at [365, 304] on input "Apt/Suite" at bounding box center [383, 308] width 438 height 43
type input "*"
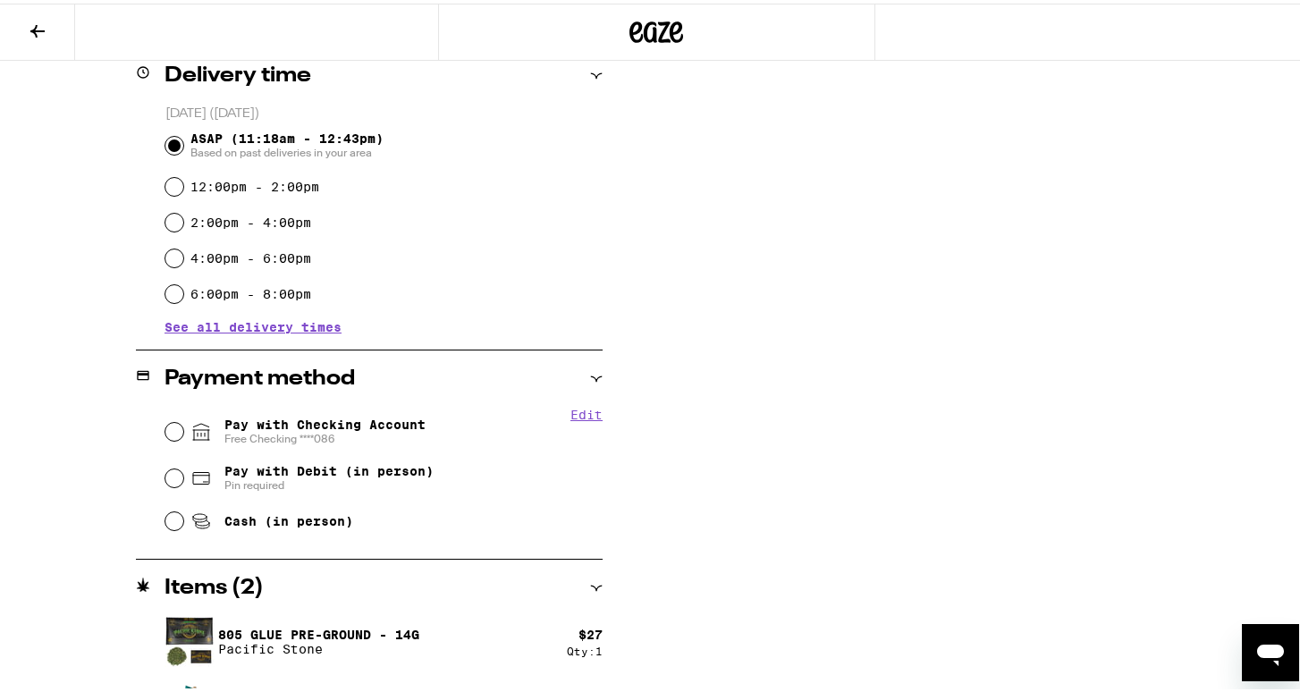
scroll to position [492, 0]
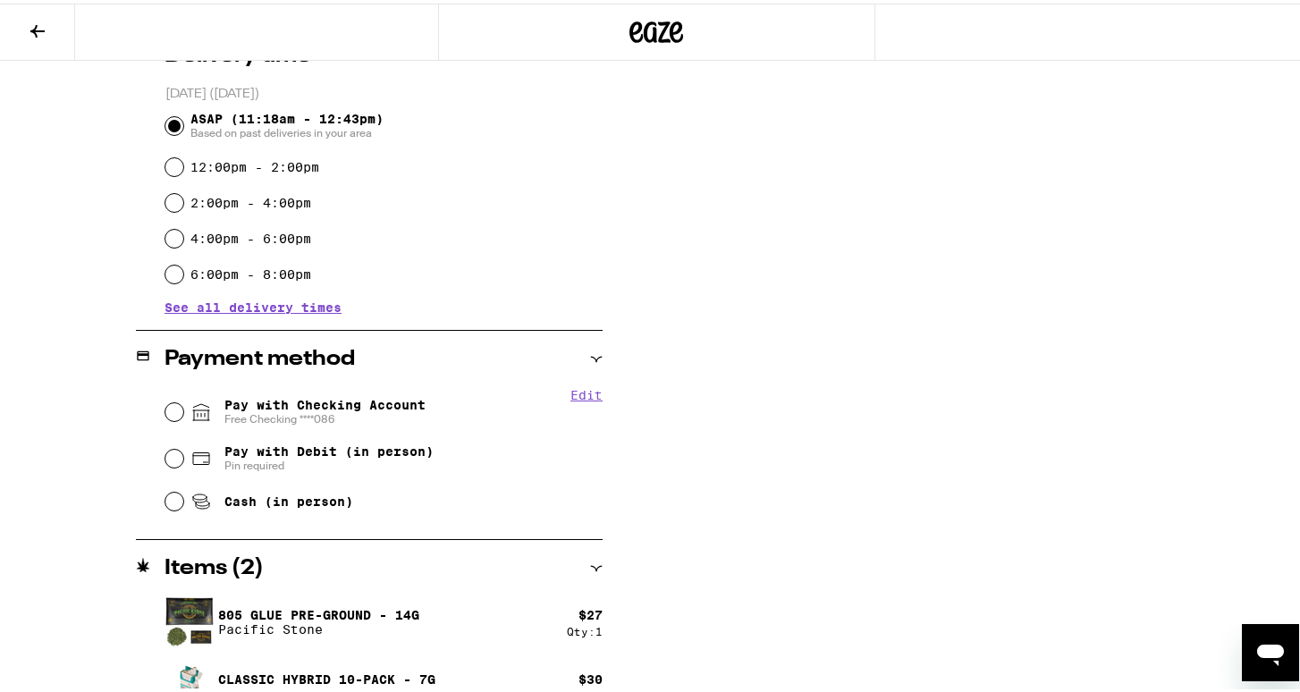
click at [267, 416] on span "Free Checking ****086" at bounding box center [324, 415] width 201 height 14
click at [183, 416] on input "Pay with Checking Account Free Checking ****086" at bounding box center [174, 409] width 18 height 18
radio input "true"
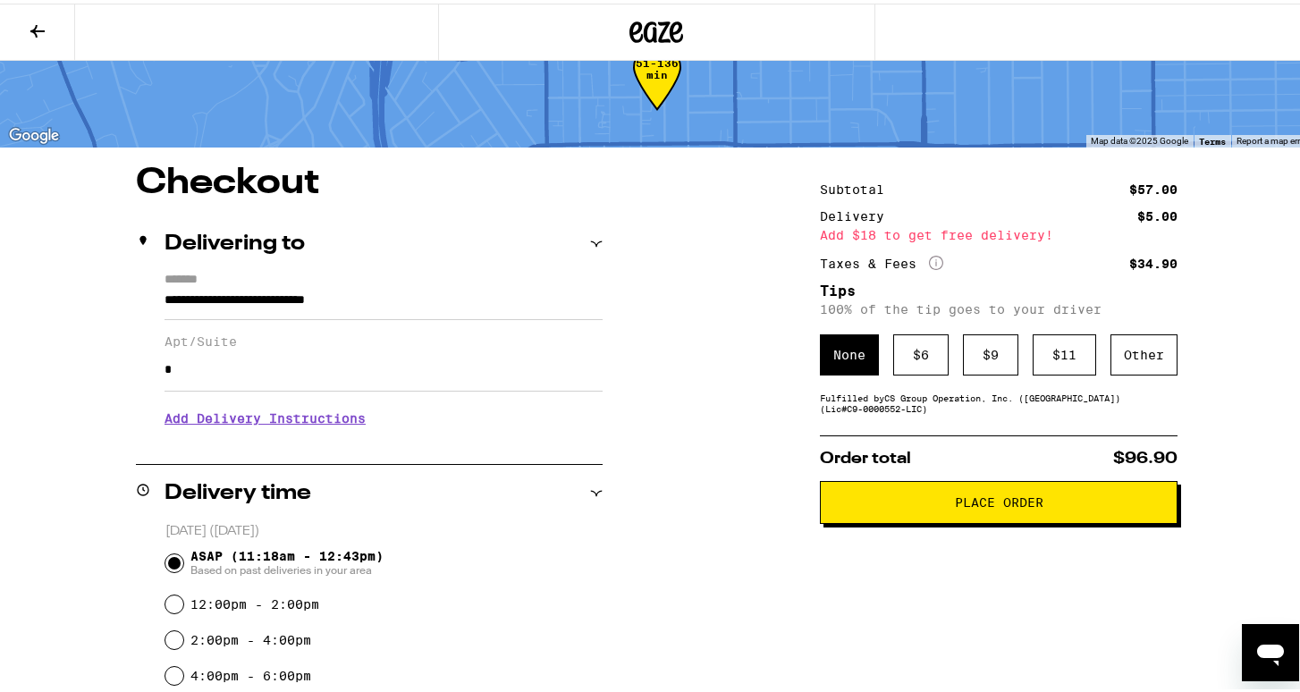
scroll to position [0, 0]
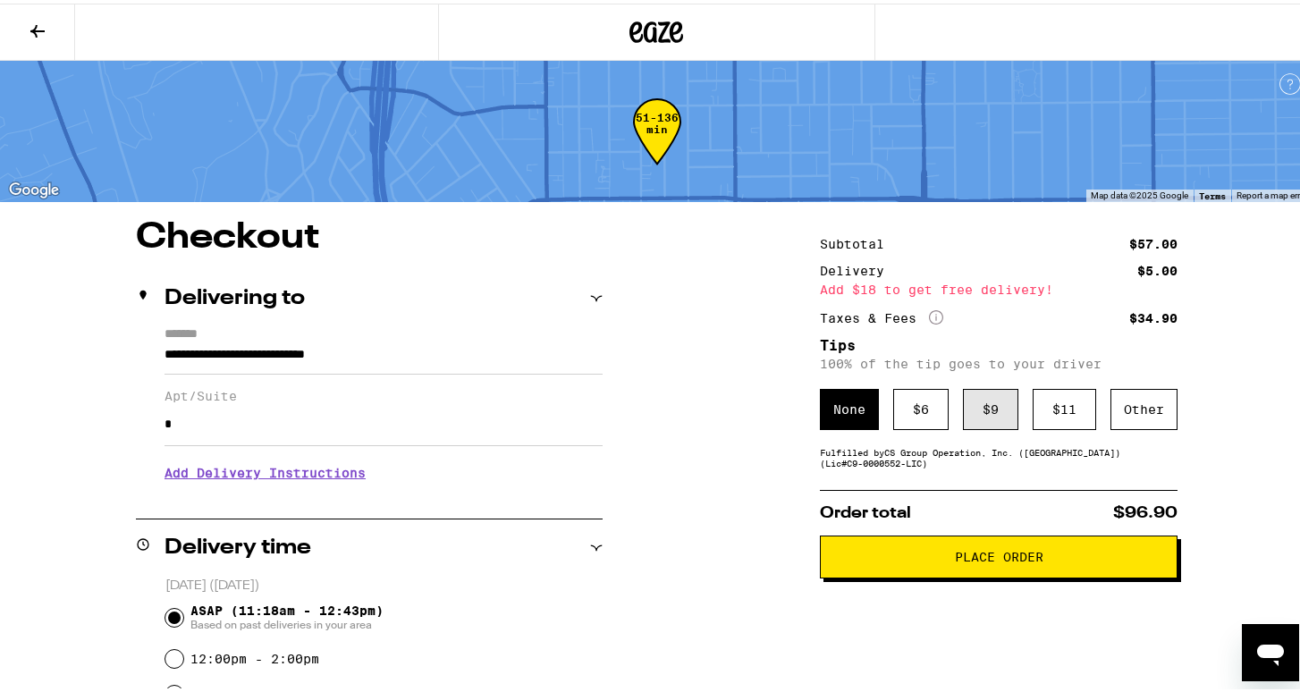
click at [969, 420] on div "$ 9" at bounding box center [990, 405] width 55 height 41
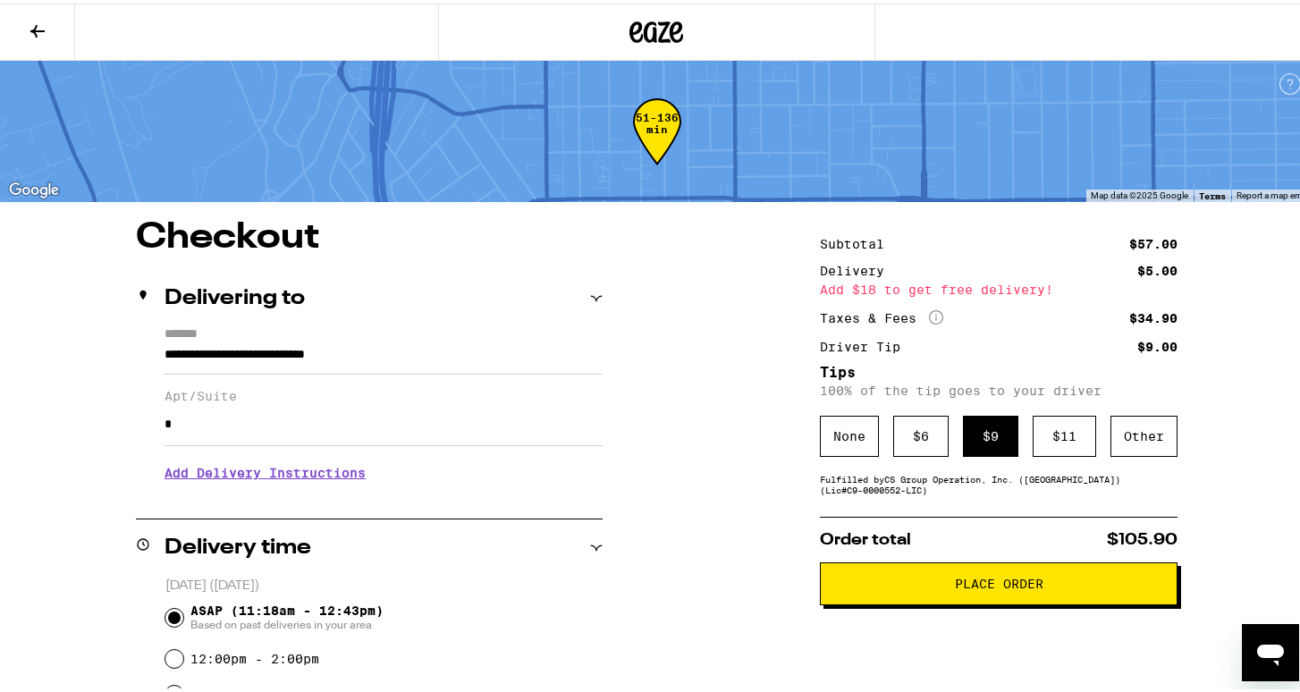
click at [929, 594] on button "Place Order" at bounding box center [999, 580] width 358 height 43
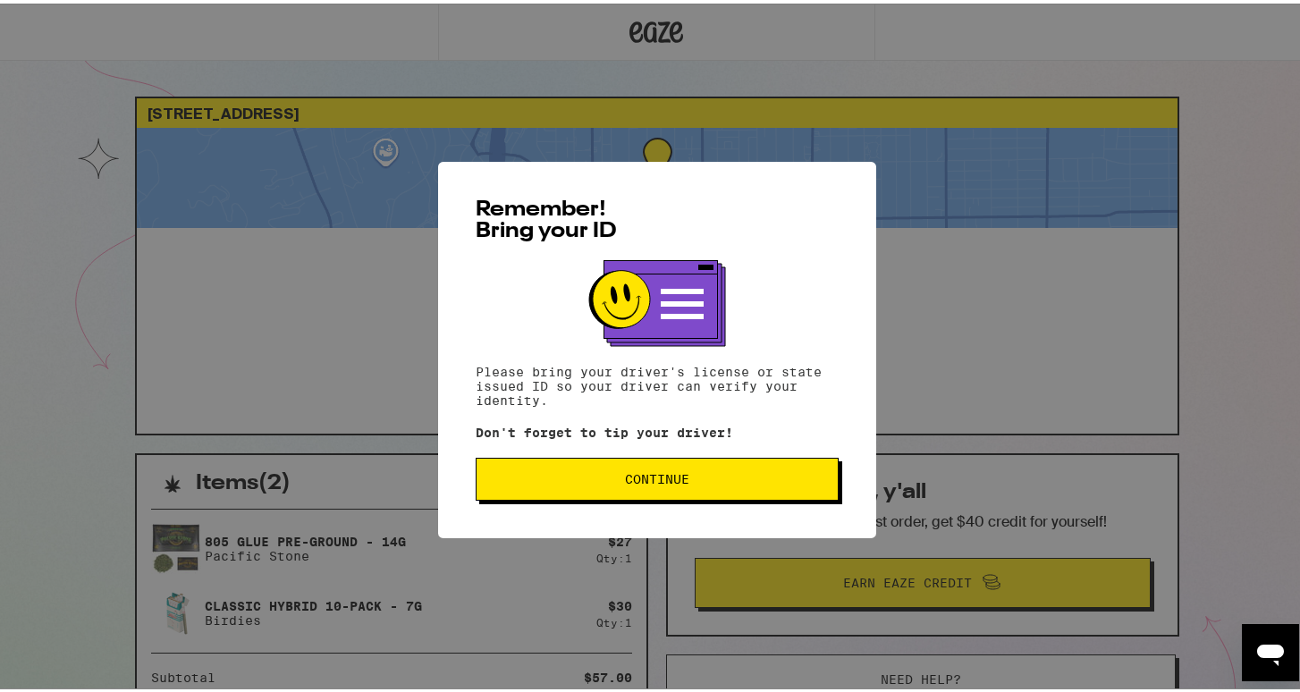
click at [796, 480] on span "Continue" at bounding box center [657, 475] width 333 height 13
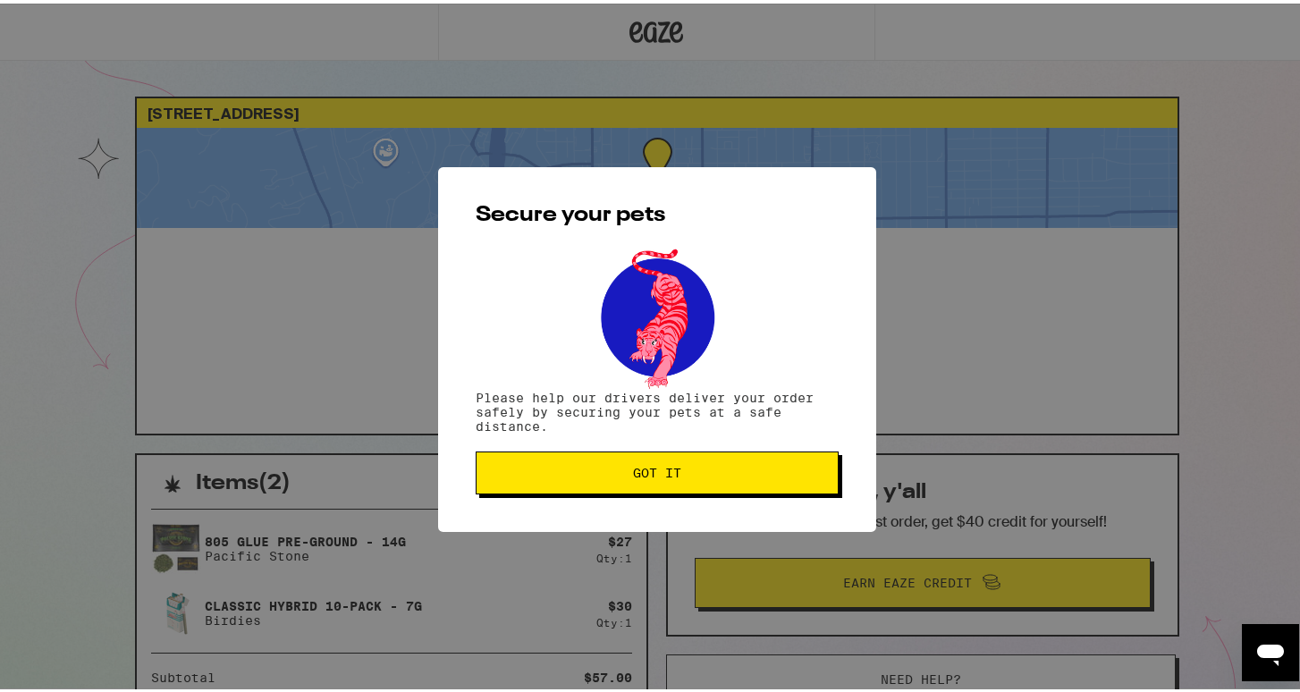
click at [796, 481] on button "Got it" at bounding box center [657, 469] width 363 height 43
